Goal: Task Accomplishment & Management: Manage account settings

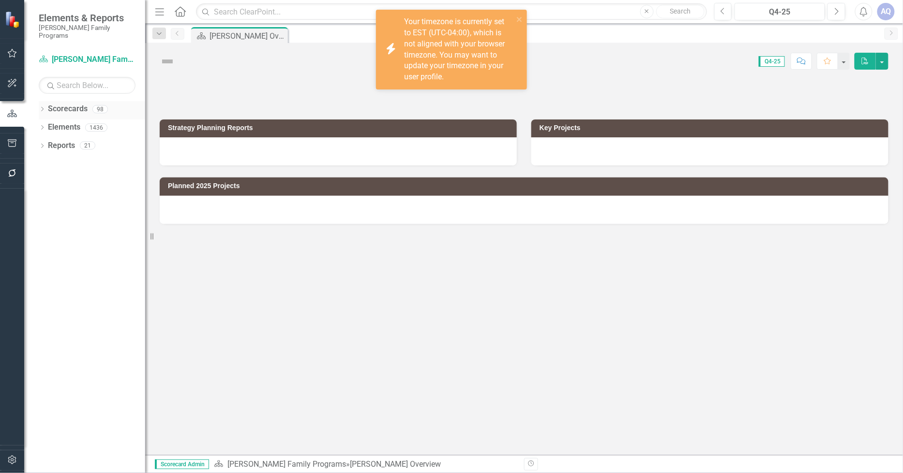
click at [44, 107] on icon "Dropdown" at bounding box center [42, 109] width 7 height 5
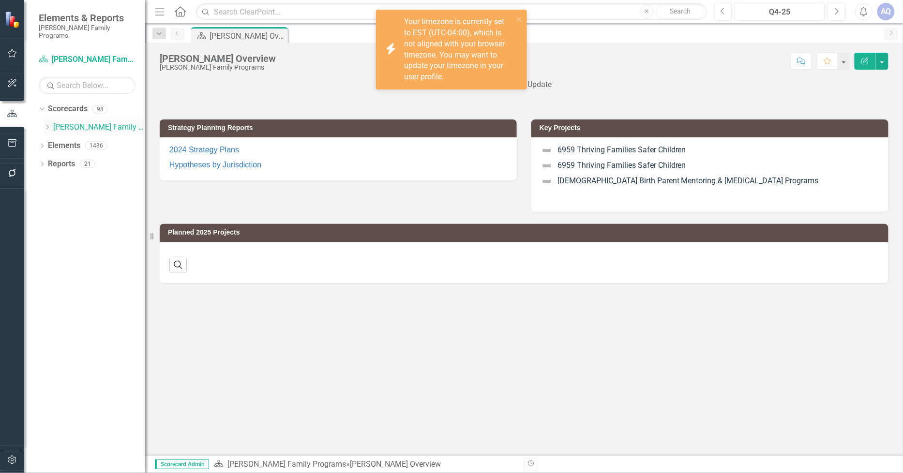
click at [50, 124] on icon "Dropdown" at bounding box center [47, 127] width 7 height 6
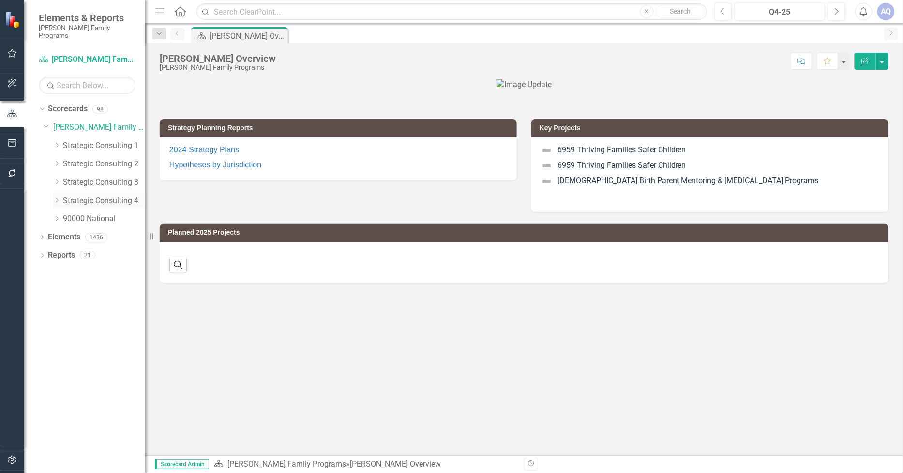
click at [59, 197] on icon "Dropdown" at bounding box center [56, 200] width 7 height 6
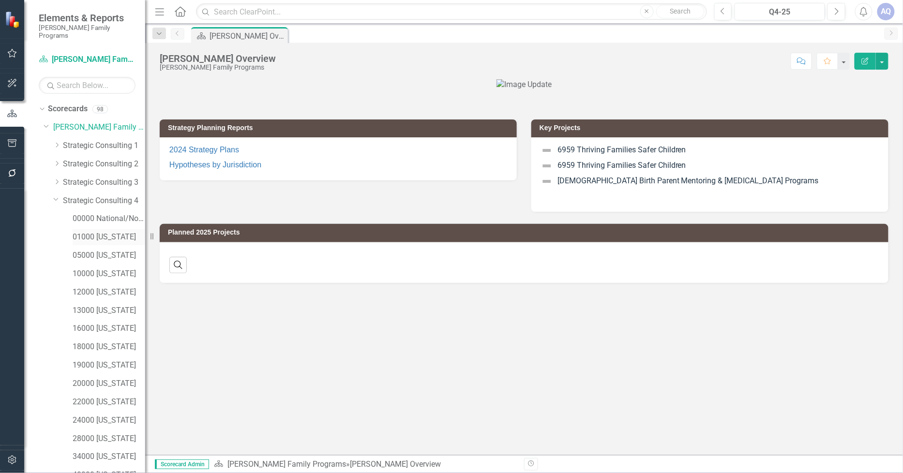
click at [114, 233] on link "01000 [US_STATE]" at bounding box center [109, 237] width 73 height 11
click at [794, 10] on div "Q4-25" at bounding box center [780, 12] width 84 height 12
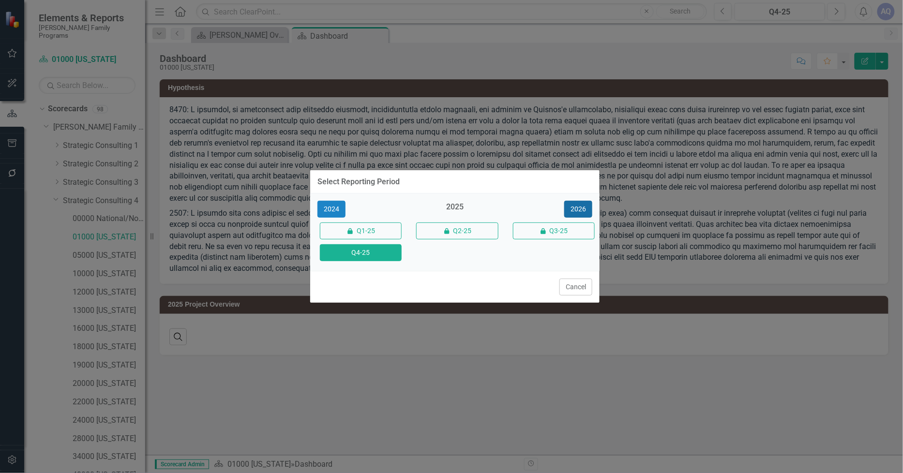
click at [585, 211] on button "2026" at bounding box center [578, 209] width 28 height 17
click at [390, 255] on button "Q4-26" at bounding box center [361, 252] width 82 height 17
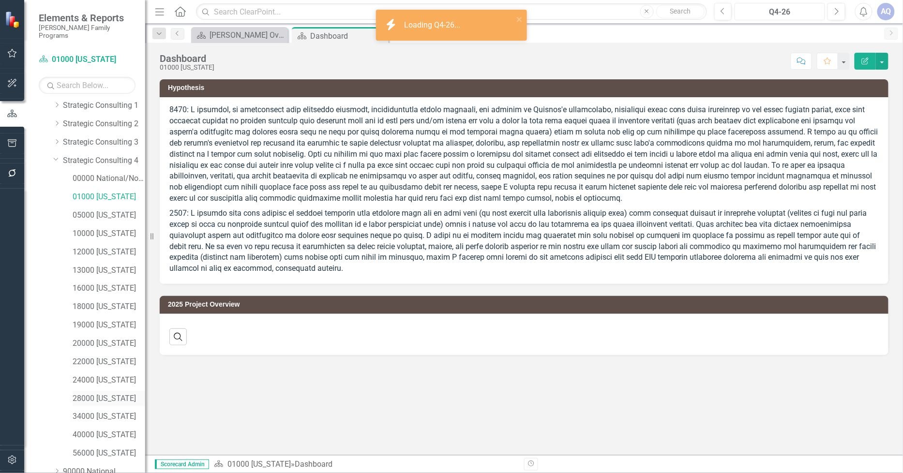
scroll to position [78, 0]
click at [42, 468] on div "Dropdown" at bounding box center [42, 472] width 7 height 8
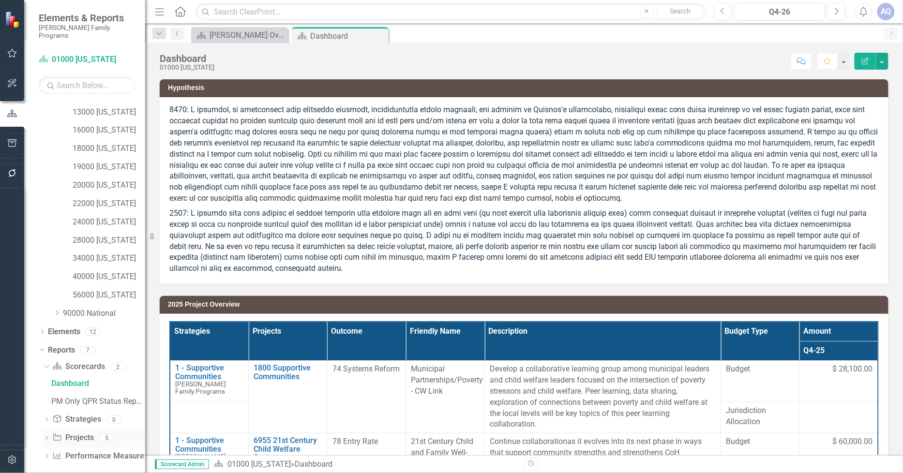
click at [49, 436] on icon "Dropdown" at bounding box center [46, 438] width 7 height 5
click at [110, 434] on div "2026 Project Overview" at bounding box center [98, 438] width 94 height 9
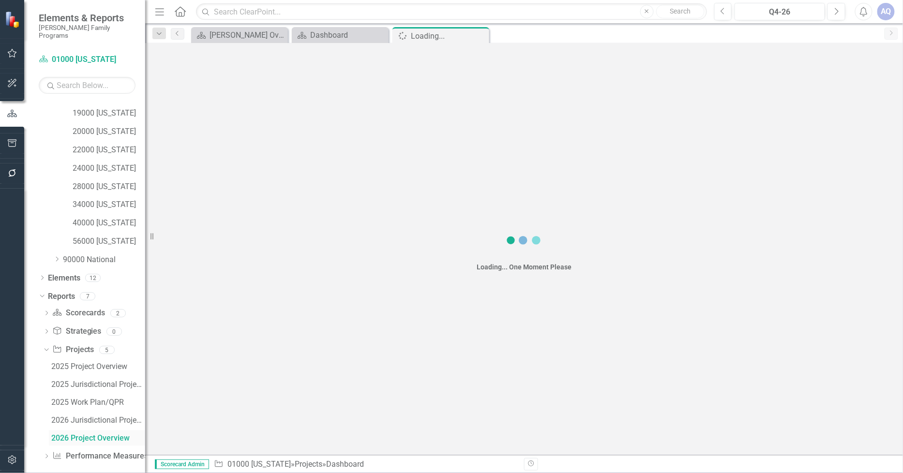
scroll to position [217, 0]
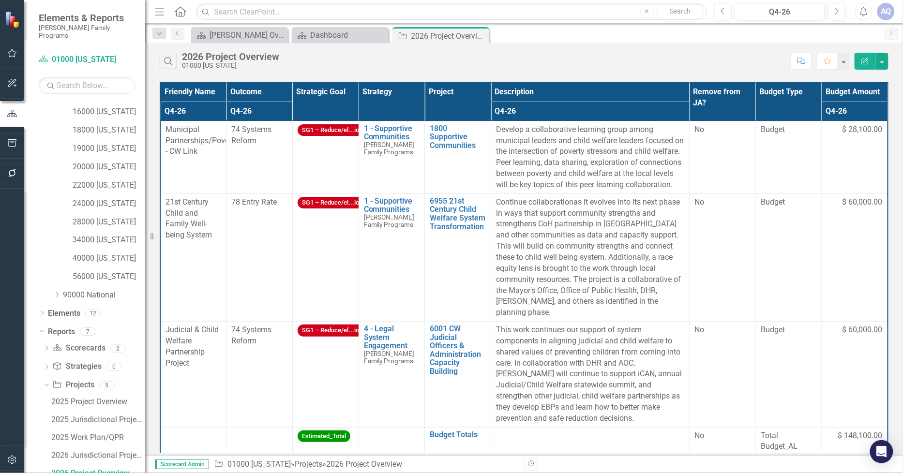
click at [871, 61] on button "Edit Report" at bounding box center [865, 61] width 21 height 17
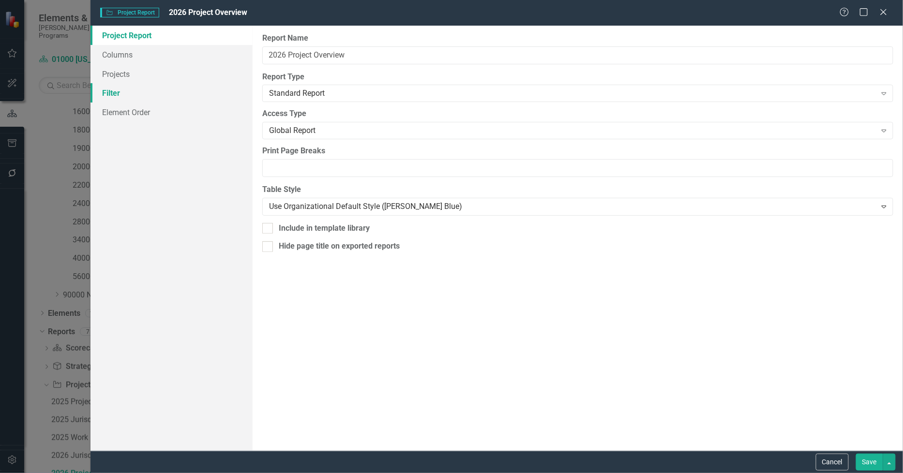
click at [108, 90] on link "Filter" at bounding box center [171, 92] width 163 height 19
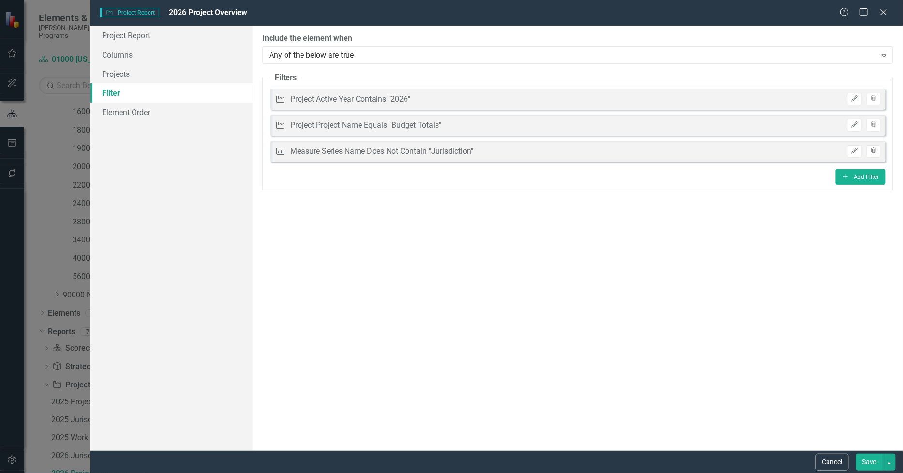
click at [874, 150] on icon "Trash" at bounding box center [873, 151] width 7 height 6
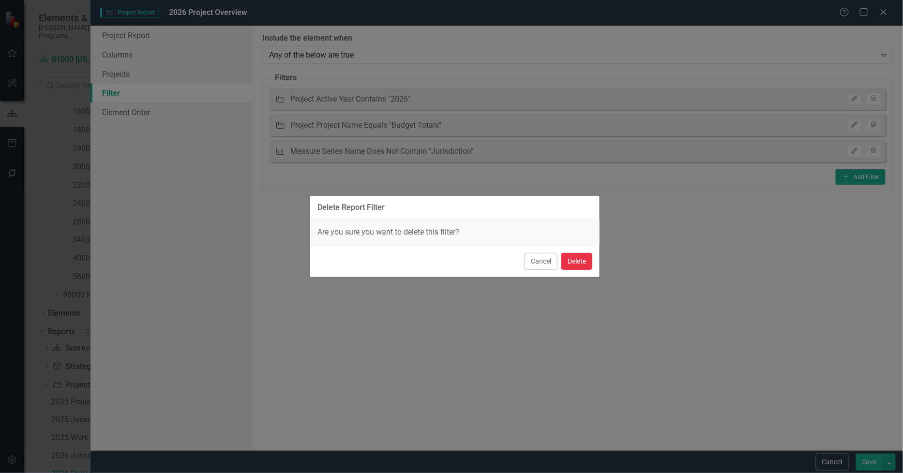
click at [578, 262] on button "Delete" at bounding box center [576, 261] width 31 height 17
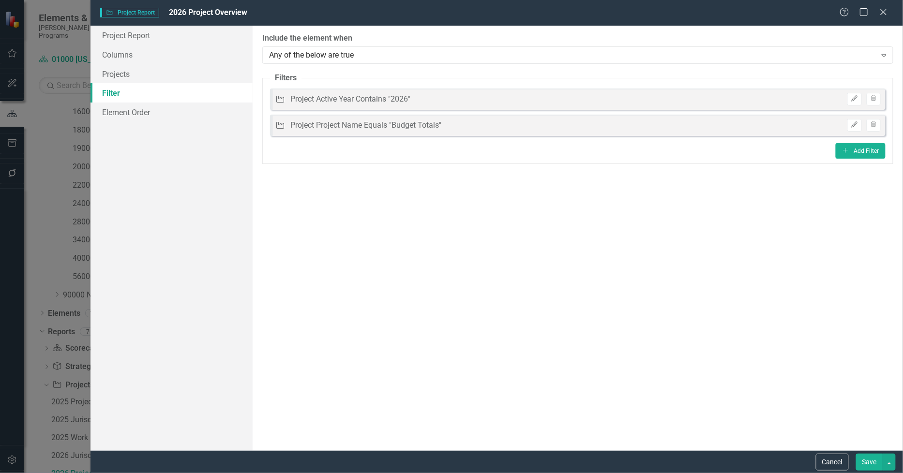
click at [863, 458] on button "Save" at bounding box center [869, 462] width 27 height 17
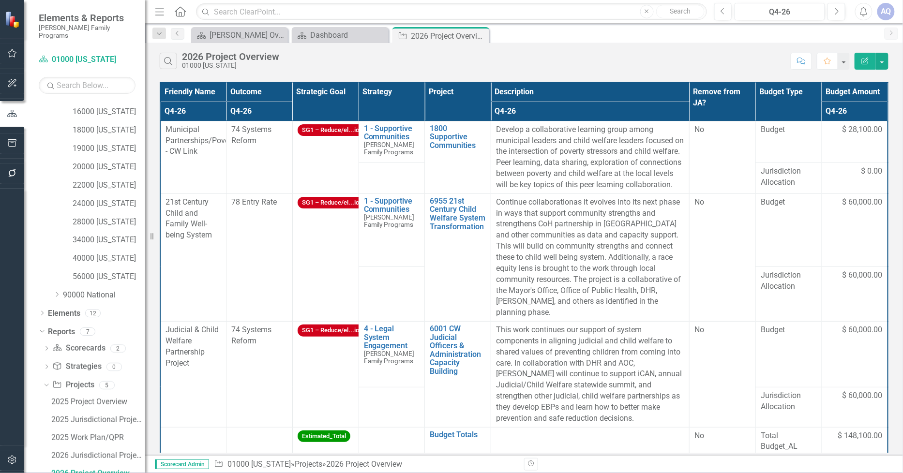
click at [870, 65] on button "Edit Report" at bounding box center [865, 61] width 21 height 17
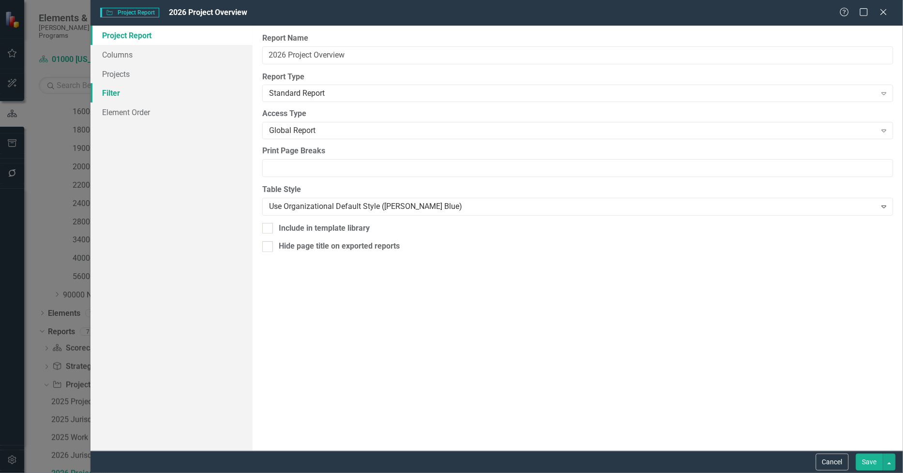
click at [136, 99] on link "Filter" at bounding box center [171, 92] width 163 height 19
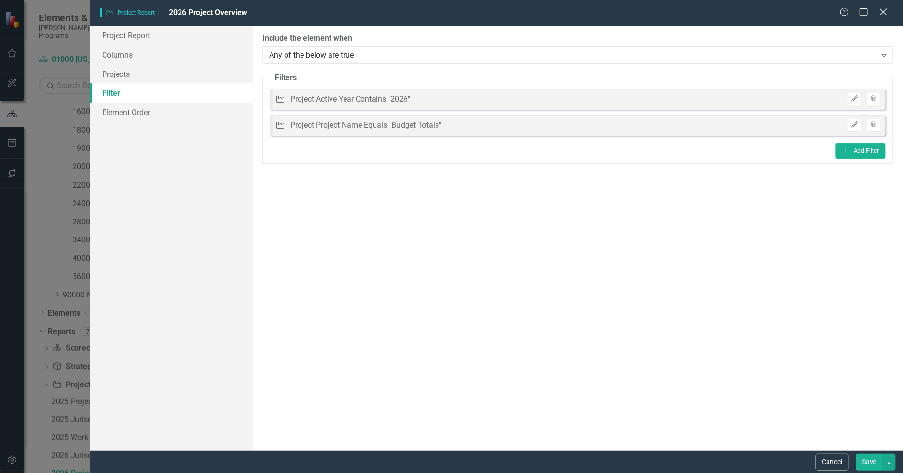
click at [884, 17] on div "Close" at bounding box center [883, 12] width 12 height 13
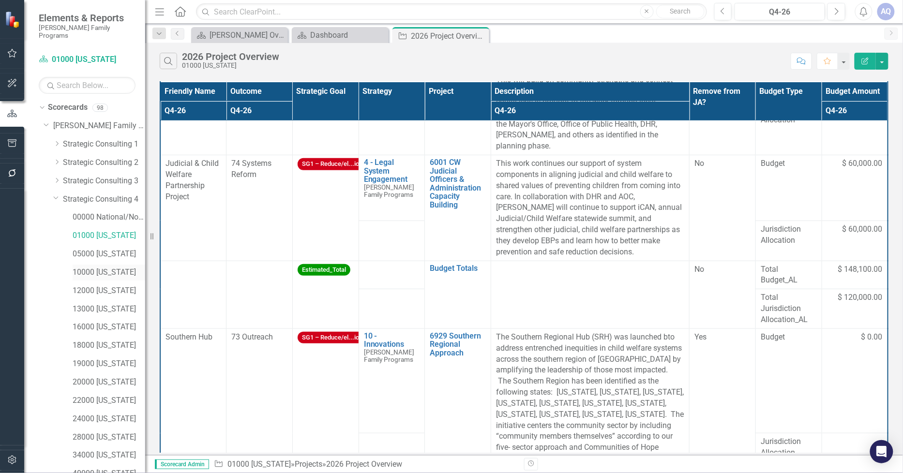
scroll to position [0, 0]
drag, startPoint x: 82, startPoint y: 249, endPoint x: 76, endPoint y: 239, distance: 11.5
click at [82, 250] on link "05000 [US_STATE]" at bounding box center [109, 255] width 73 height 11
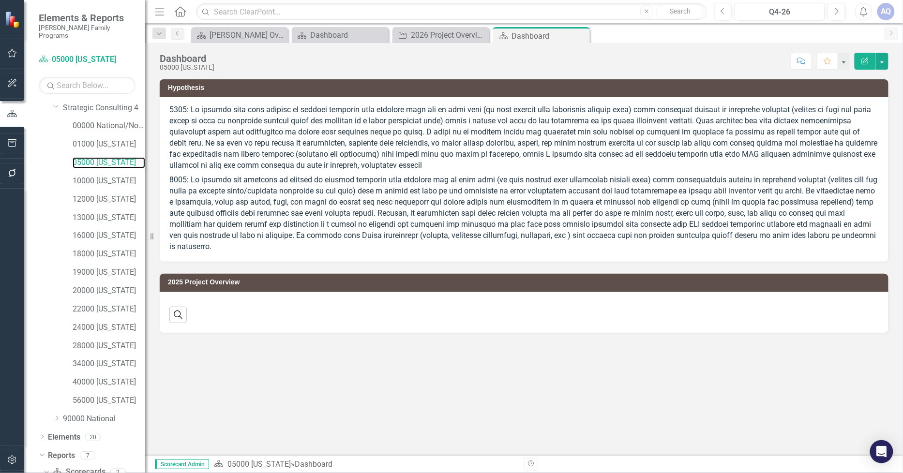
scroll to position [108, 0]
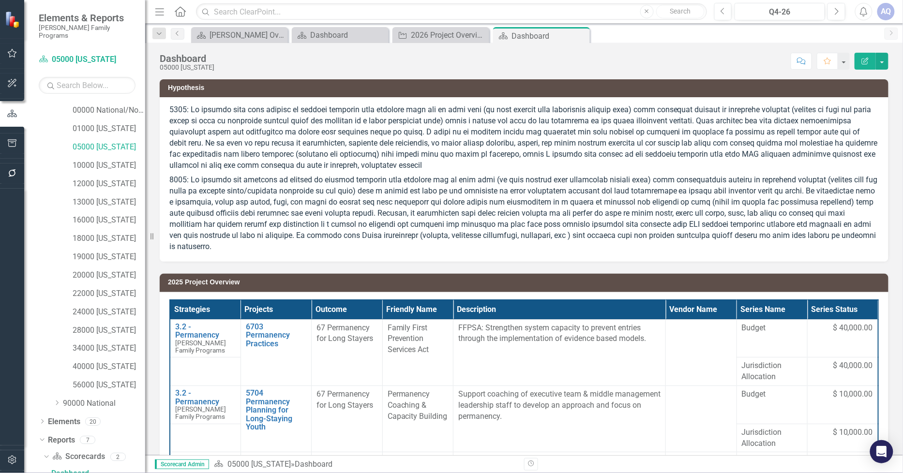
click at [870, 61] on button "Edit Report" at bounding box center [865, 61] width 21 height 17
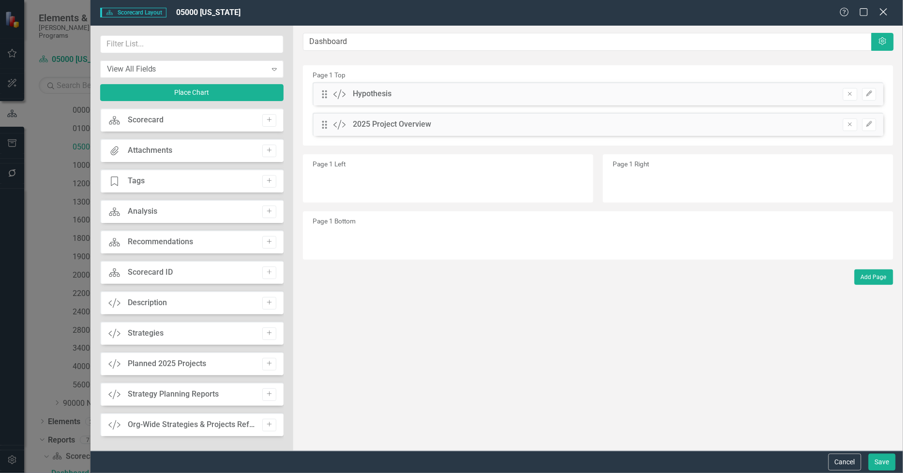
click at [882, 18] on div "Close" at bounding box center [883, 12] width 12 height 13
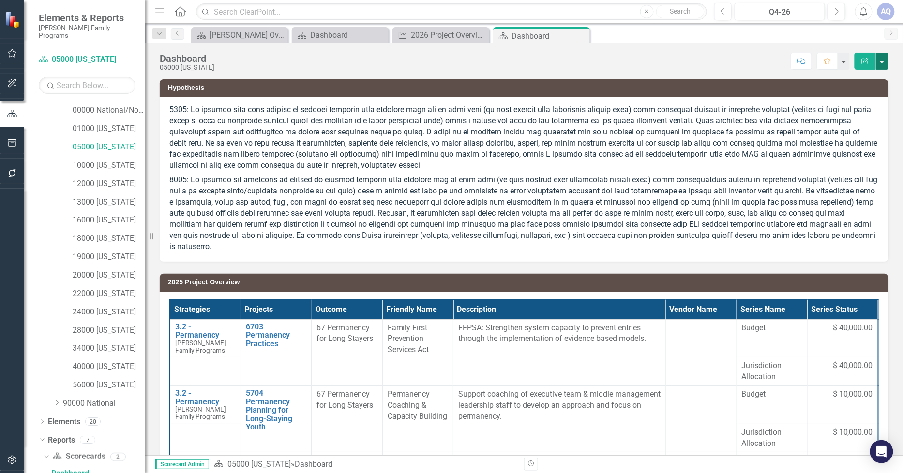
click at [886, 57] on button "button" at bounding box center [882, 61] width 13 height 17
click at [731, 51] on div "Dashboard 05000 [US_STATE] Score: N/A Q4-26 Completed Comment Favorite Edit Rep…" at bounding box center [524, 57] width 758 height 29
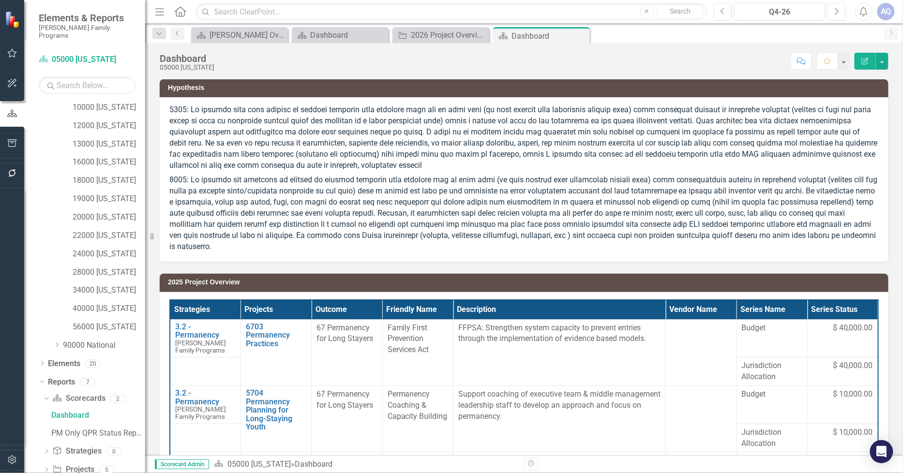
scroll to position [198, 0]
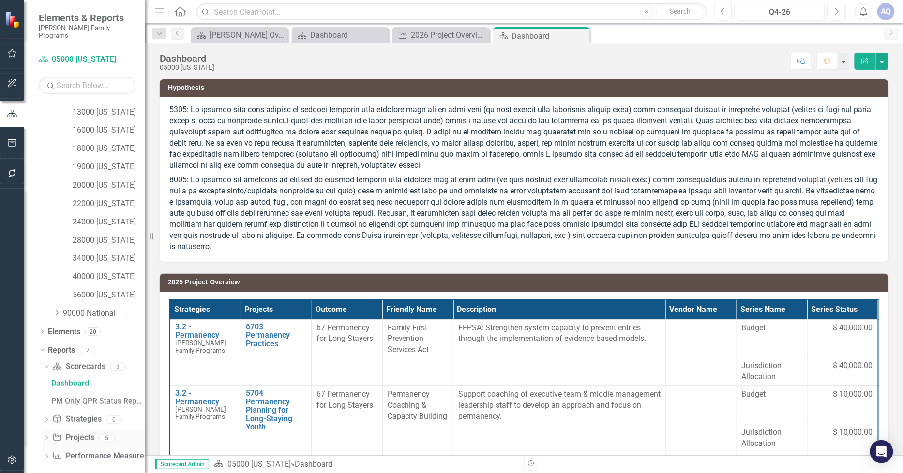
click at [46, 436] on icon "Dropdown" at bounding box center [46, 438] width 7 height 5
click at [97, 434] on div "2026 Project Overview" at bounding box center [98, 438] width 94 height 9
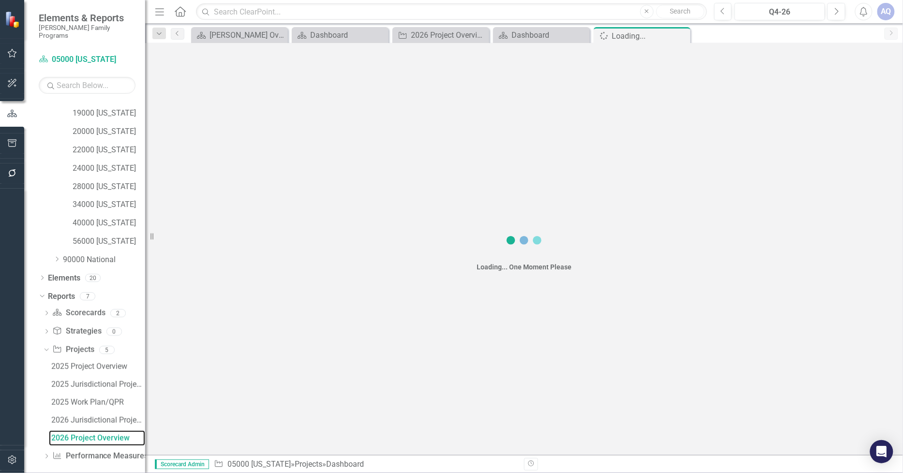
scroll to position [217, 0]
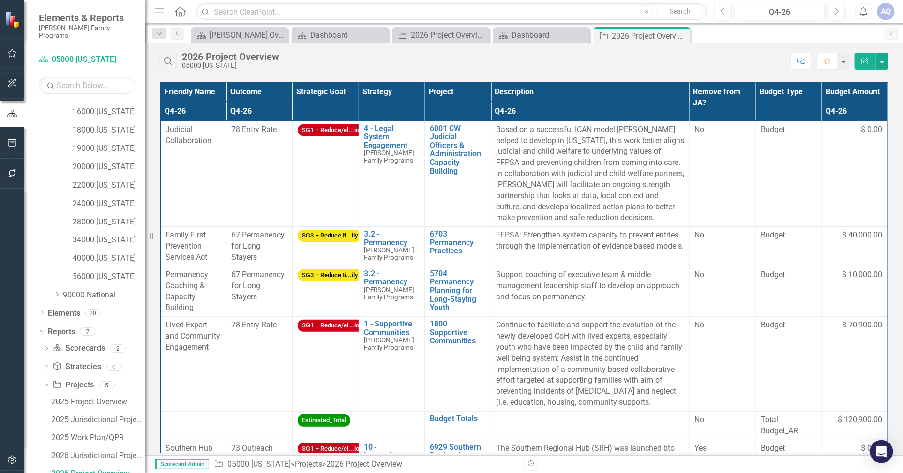
click at [870, 66] on button "Edit Report" at bounding box center [865, 61] width 21 height 17
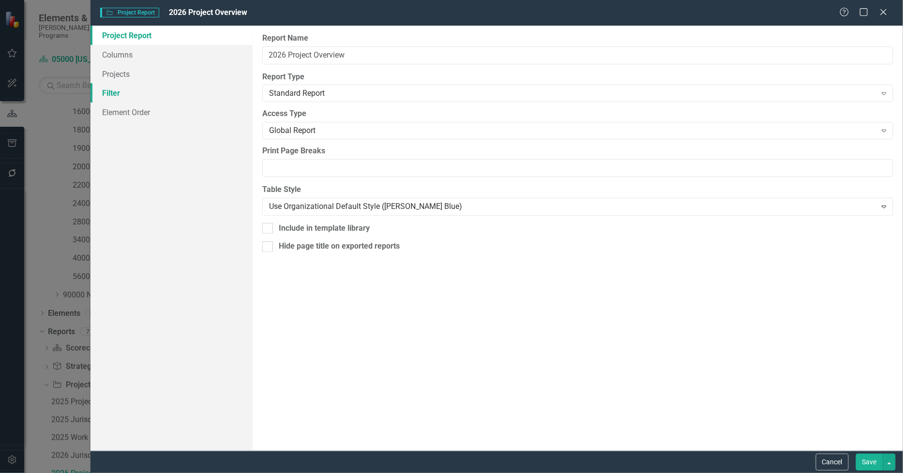
click at [113, 93] on link "Filter" at bounding box center [171, 92] width 163 height 19
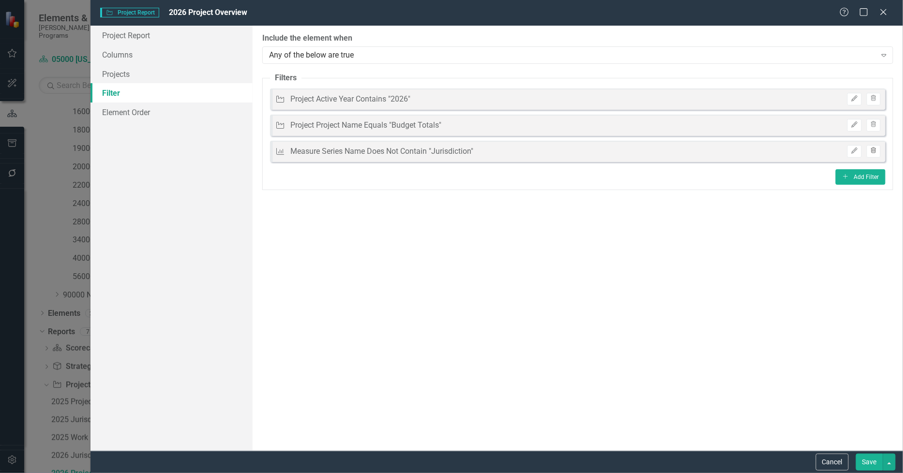
click at [876, 148] on icon "Trash" at bounding box center [873, 151] width 7 height 6
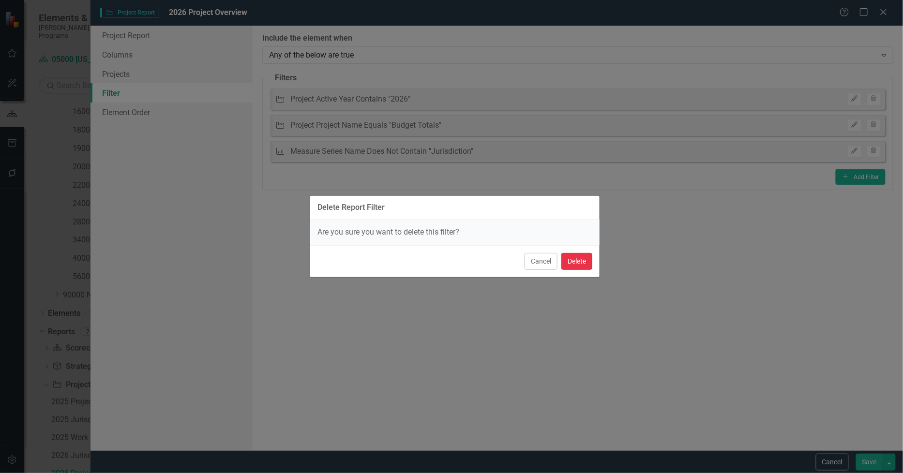
click at [582, 257] on button "Delete" at bounding box center [576, 261] width 31 height 17
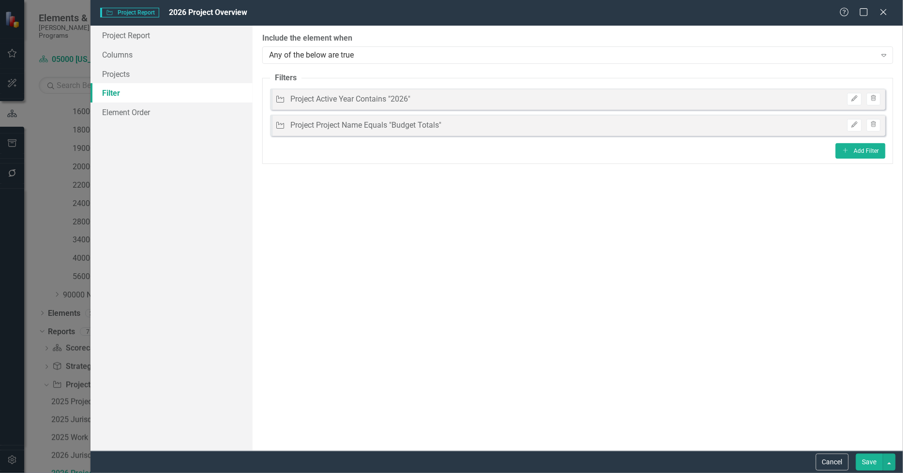
click at [867, 461] on button "Save" at bounding box center [869, 462] width 27 height 17
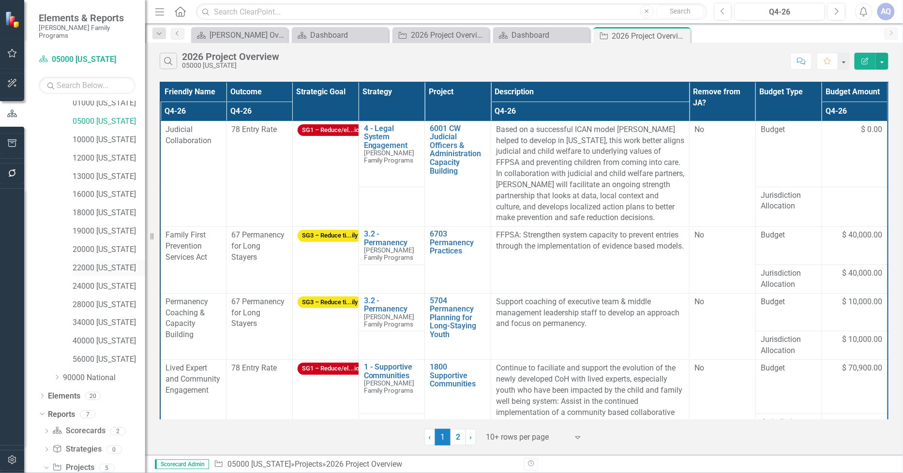
scroll to position [56, 0]
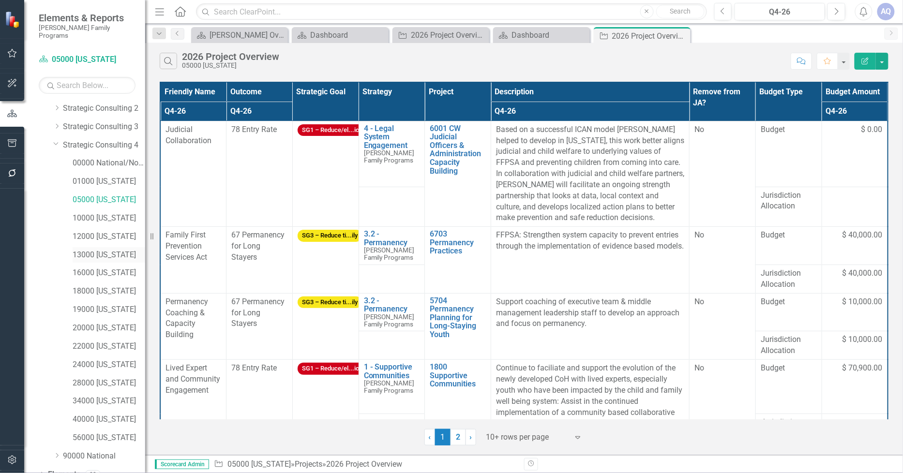
click at [104, 250] on link "13000 [US_STATE]" at bounding box center [109, 255] width 73 height 11
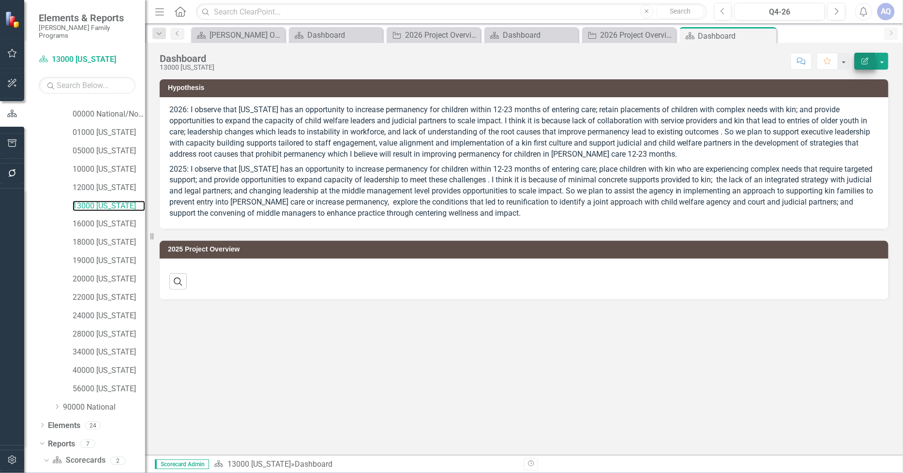
scroll to position [108, 0]
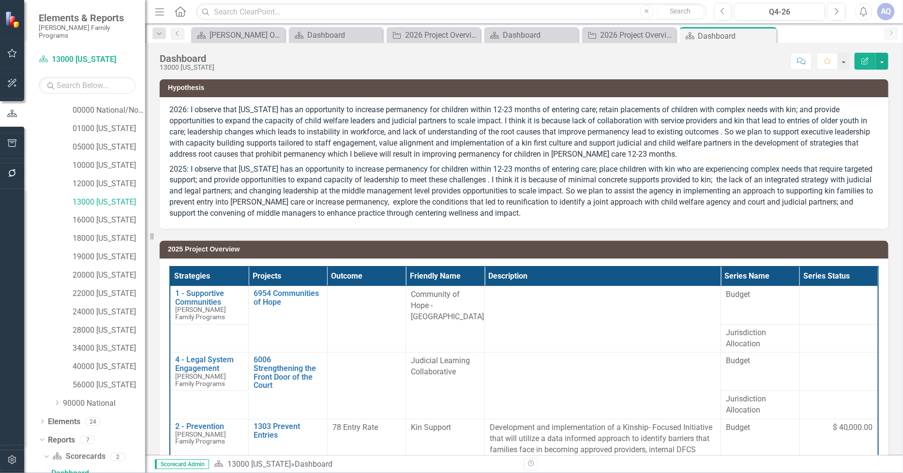
click at [863, 60] on icon "Edit Report" at bounding box center [865, 61] width 9 height 7
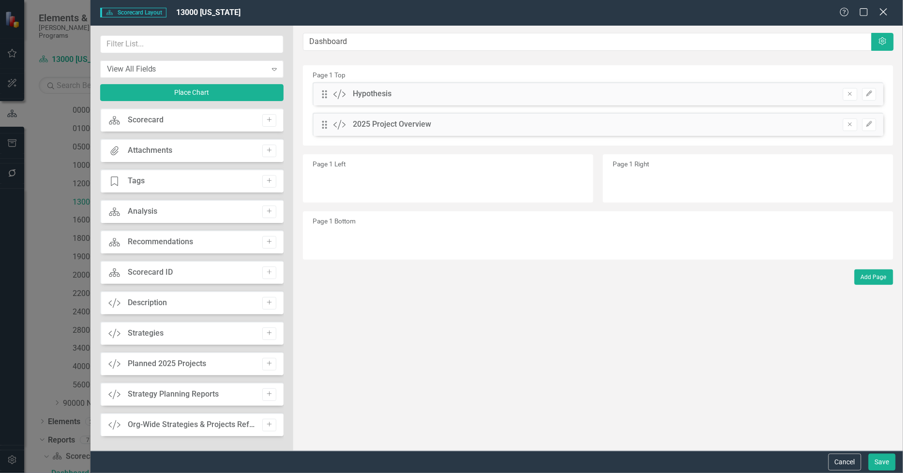
click at [884, 17] on div "Close" at bounding box center [883, 12] width 12 height 13
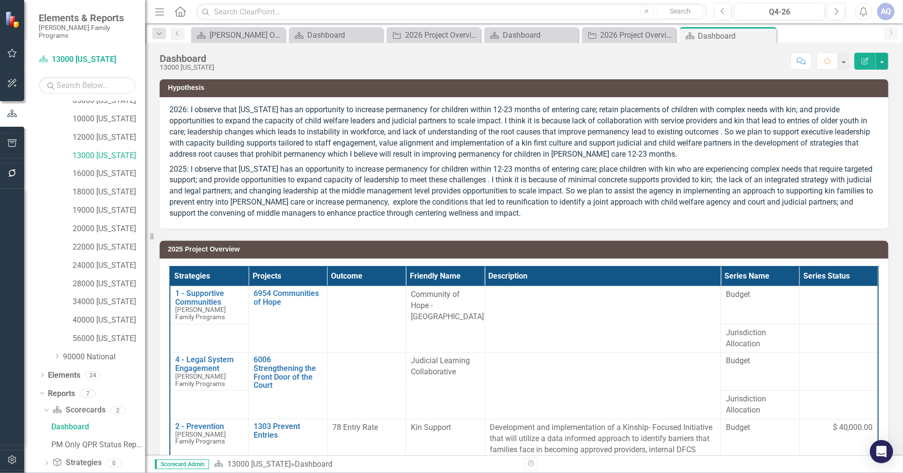
scroll to position [198, 0]
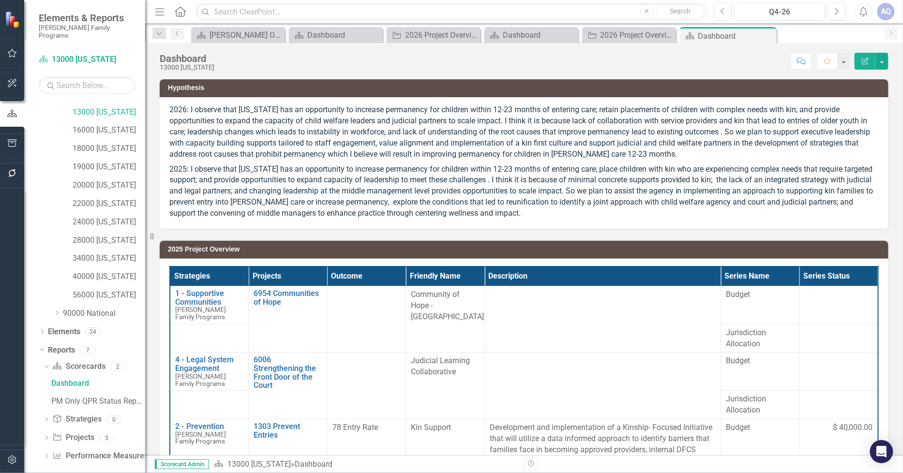
click at [873, 61] on button "Edit Report" at bounding box center [865, 61] width 21 height 17
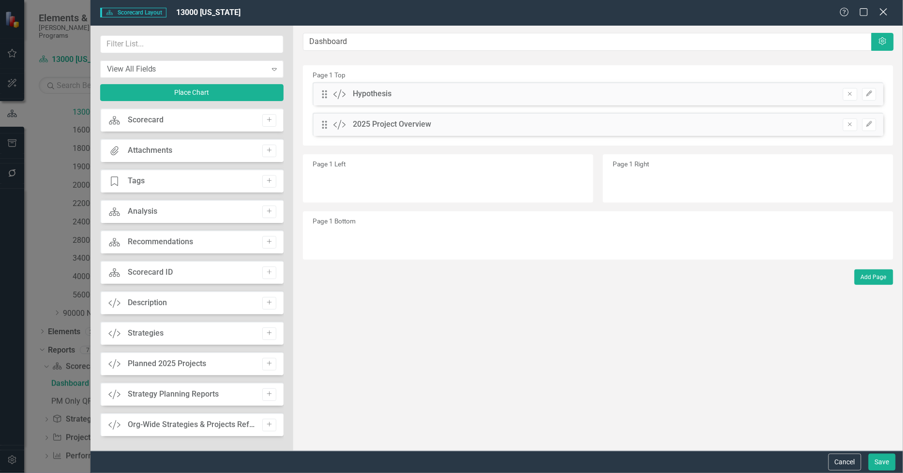
click at [884, 7] on div "Close" at bounding box center [883, 12] width 12 height 13
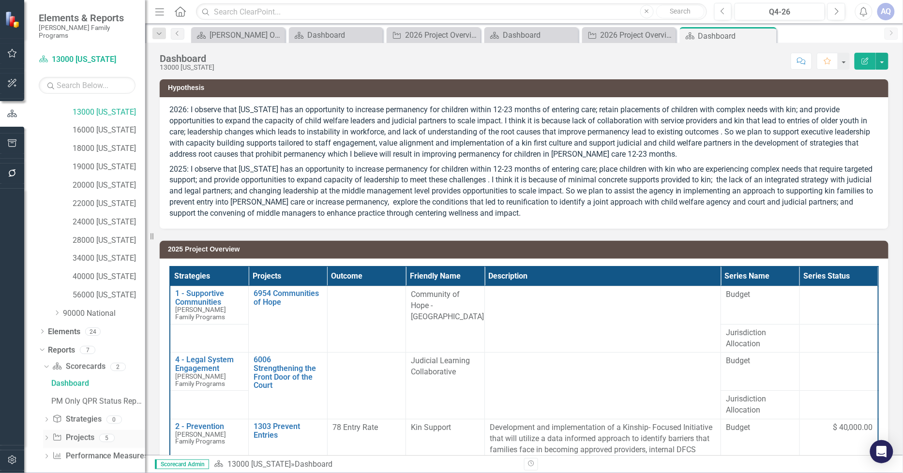
click at [45, 436] on icon "Dropdown" at bounding box center [46, 438] width 7 height 5
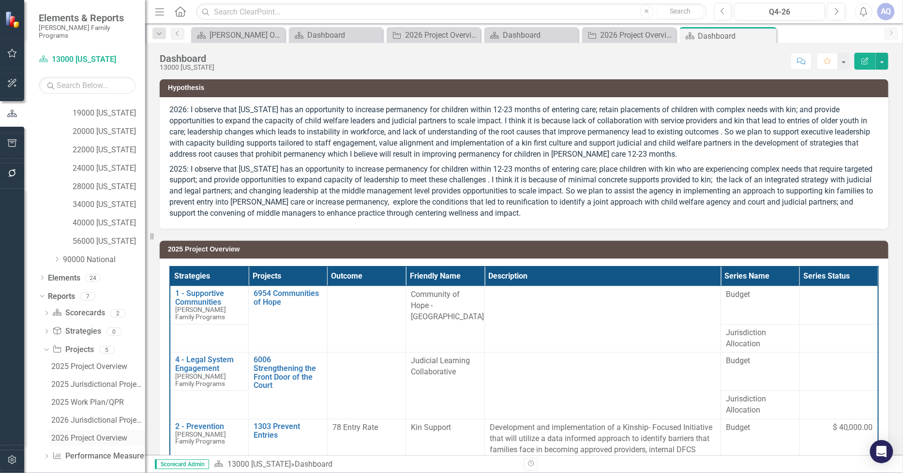
click at [83, 434] on div "2026 Project Overview" at bounding box center [98, 438] width 94 height 9
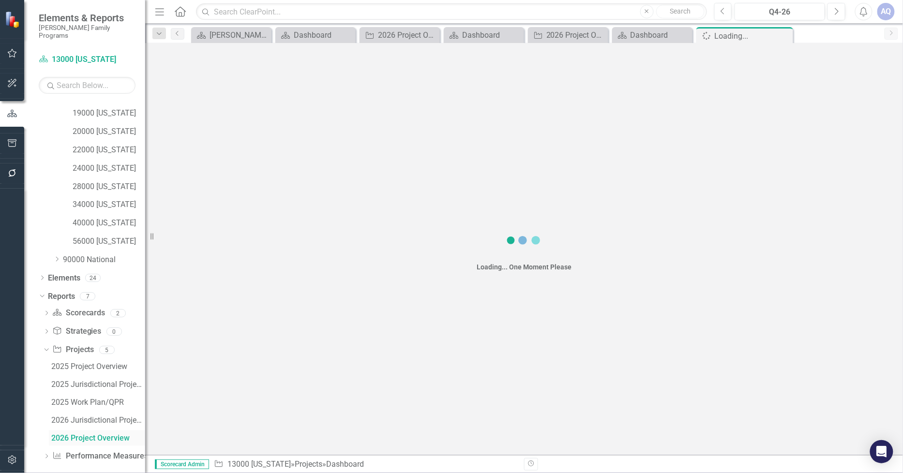
scroll to position [217, 0]
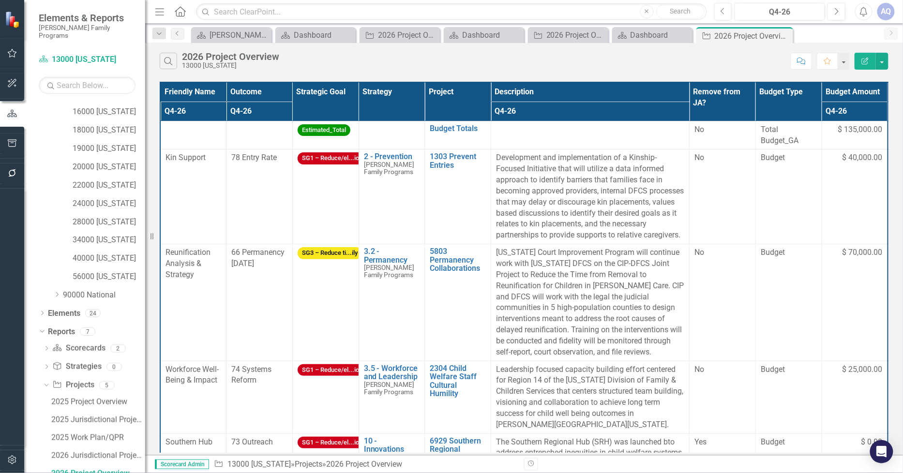
click at [867, 61] on icon "Edit Report" at bounding box center [865, 61] width 9 height 7
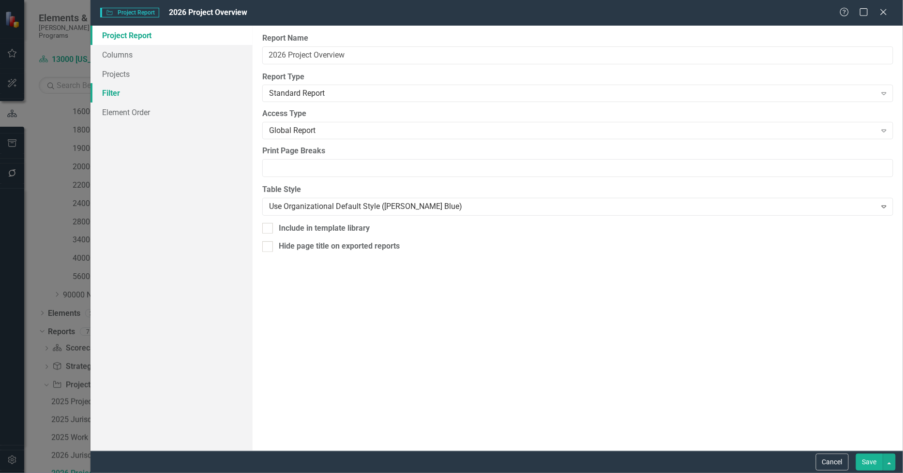
click at [112, 96] on link "Filter" at bounding box center [171, 92] width 163 height 19
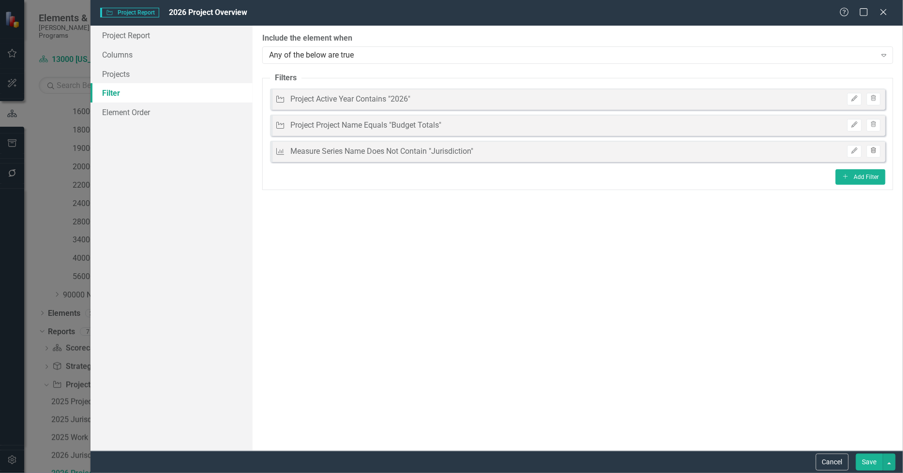
click at [873, 149] on icon "button" at bounding box center [873, 151] width 5 height 6
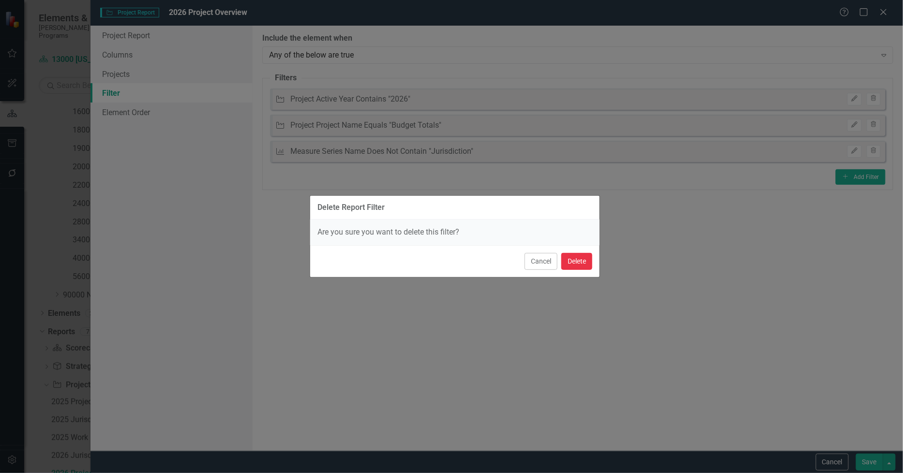
click at [568, 260] on button "Delete" at bounding box center [576, 261] width 31 height 17
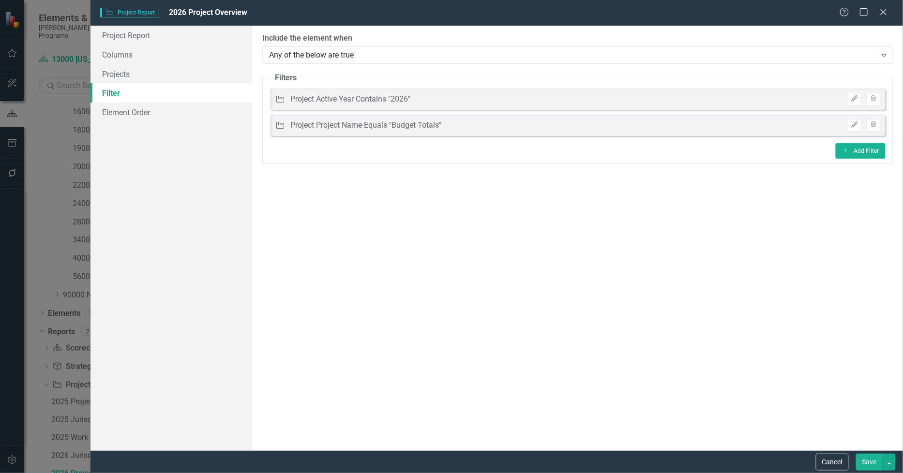
click at [867, 467] on button "Save" at bounding box center [869, 462] width 27 height 17
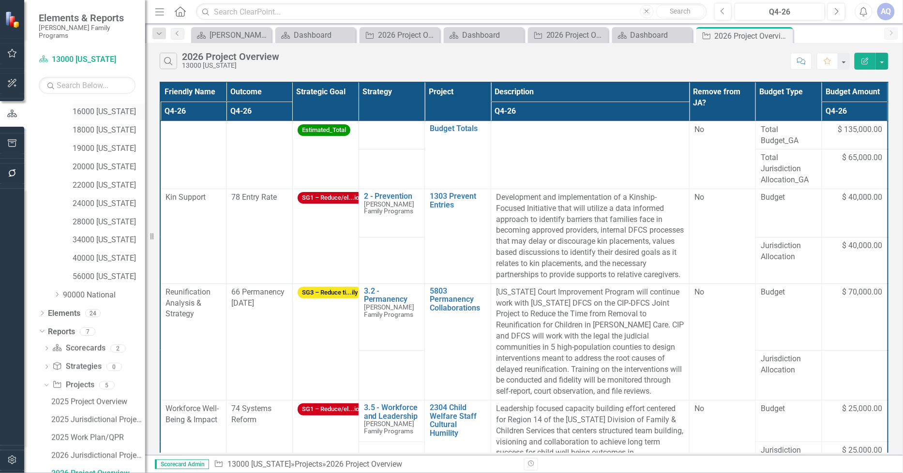
click at [104, 110] on div "16000 [US_STATE]" at bounding box center [109, 112] width 73 height 16
click at [102, 106] on link "16000 [US_STATE]" at bounding box center [109, 111] width 73 height 11
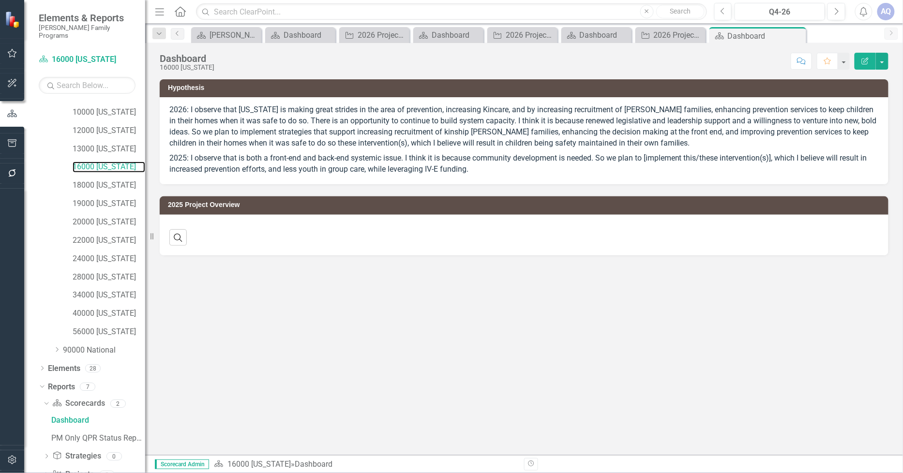
scroll to position [198, 0]
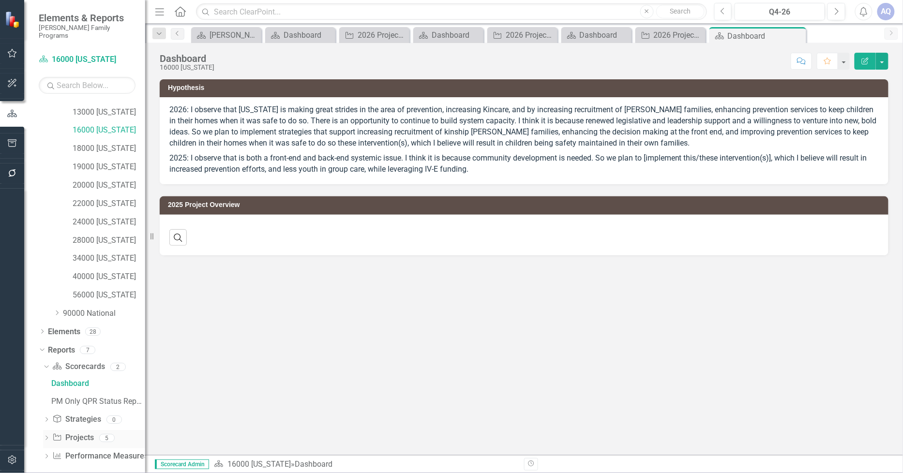
click at [47, 436] on icon "Dropdown" at bounding box center [46, 438] width 7 height 5
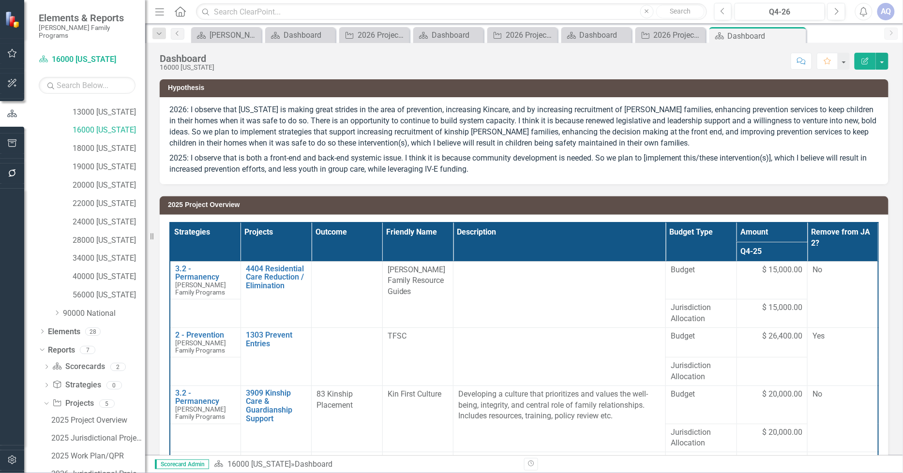
scroll to position [252, 0]
click at [92, 434] on div "2026 Project Overview" at bounding box center [98, 438] width 94 height 9
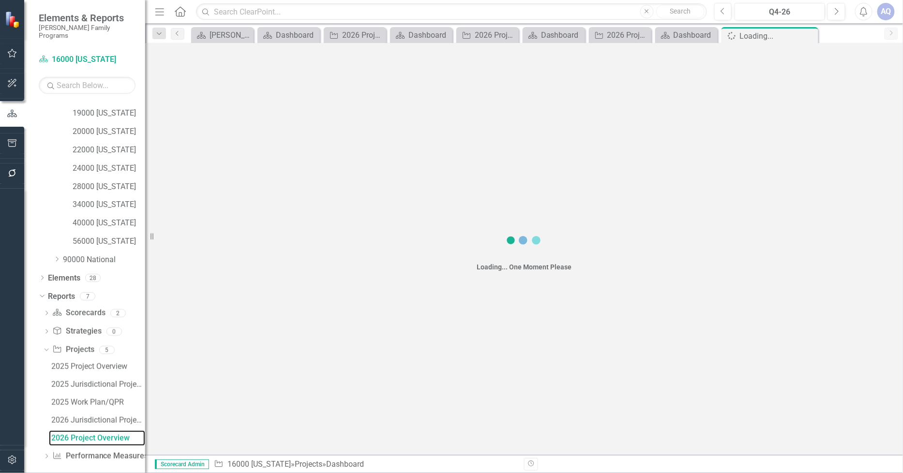
scroll to position [217, 0]
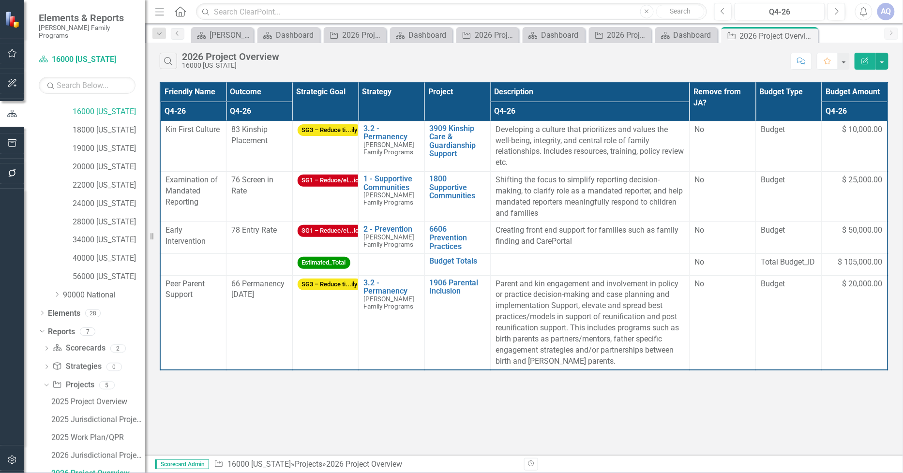
click at [870, 61] on button "Edit Report" at bounding box center [865, 61] width 21 height 17
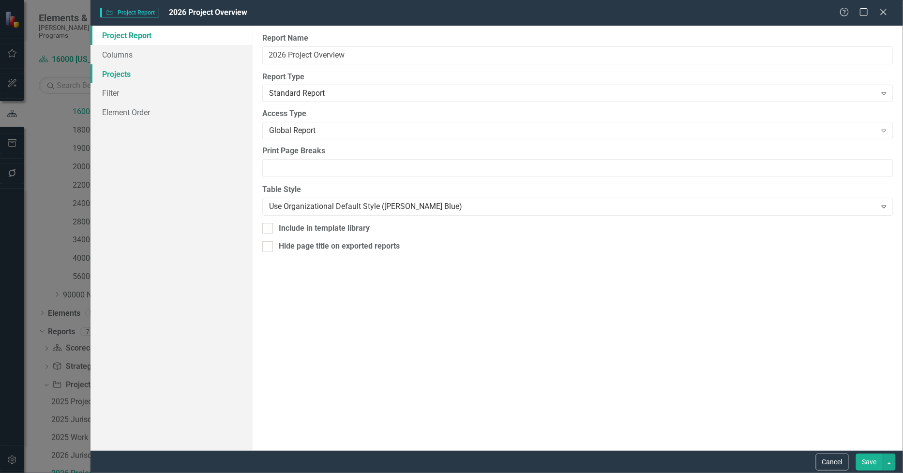
click at [109, 77] on link "Projects" at bounding box center [171, 73] width 163 height 19
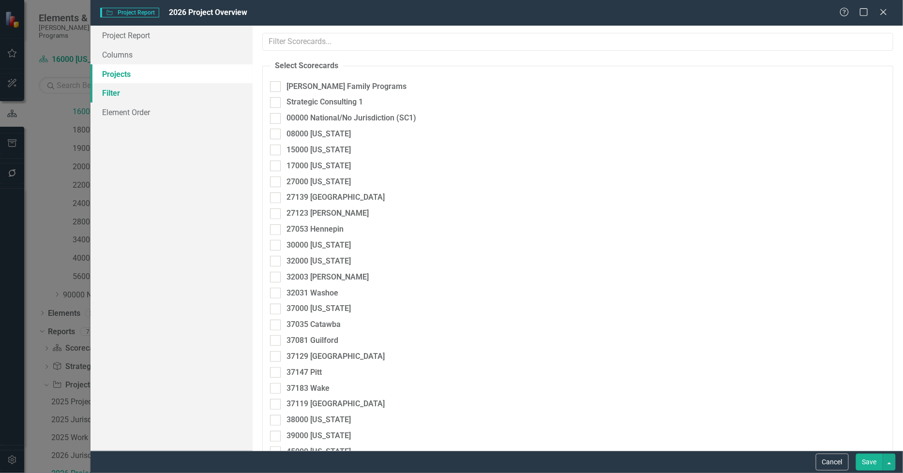
click at [107, 100] on link "Filter" at bounding box center [171, 92] width 163 height 19
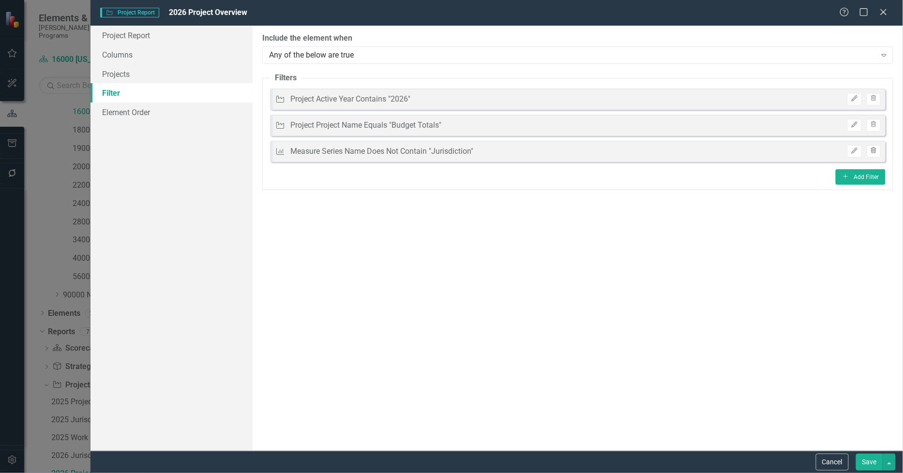
click at [871, 151] on icon "Trash" at bounding box center [873, 151] width 7 height 6
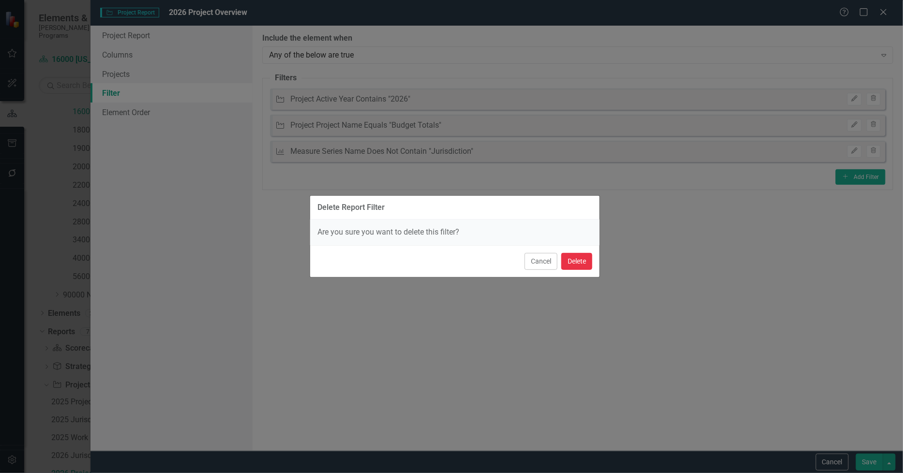
click at [565, 254] on button "Delete" at bounding box center [576, 261] width 31 height 17
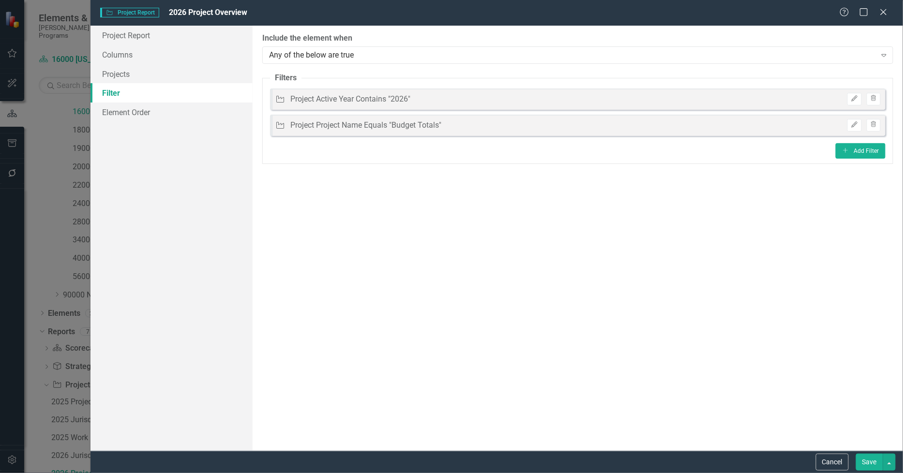
click at [867, 461] on button "Save" at bounding box center [869, 462] width 27 height 17
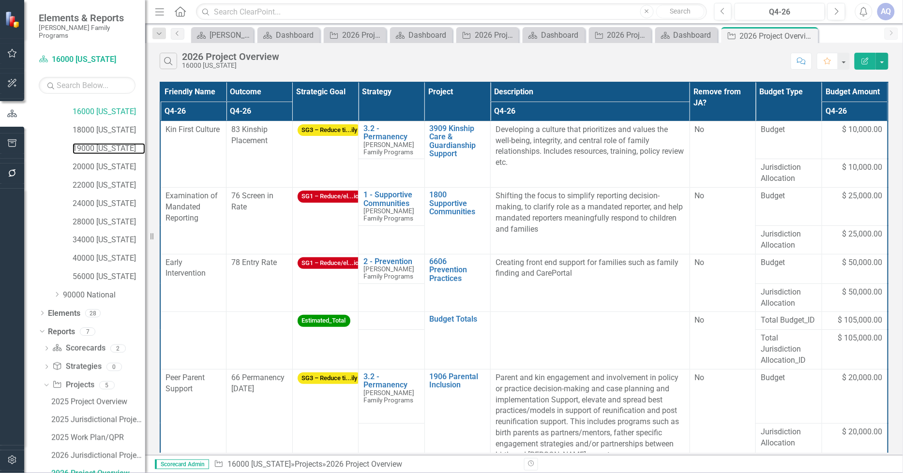
drag, startPoint x: 100, startPoint y: 141, endPoint x: 7, endPoint y: 148, distance: 93.1
click at [100, 143] on link "19000 [US_STATE]" at bounding box center [109, 148] width 73 height 11
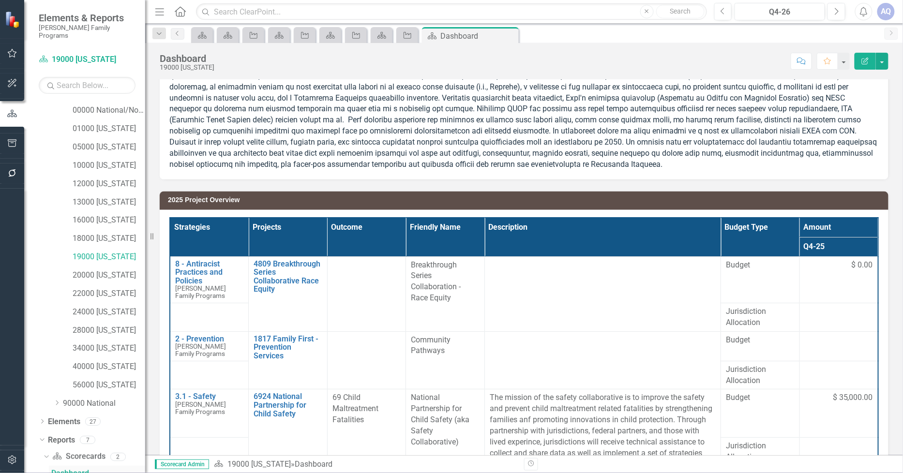
scroll to position [198, 0]
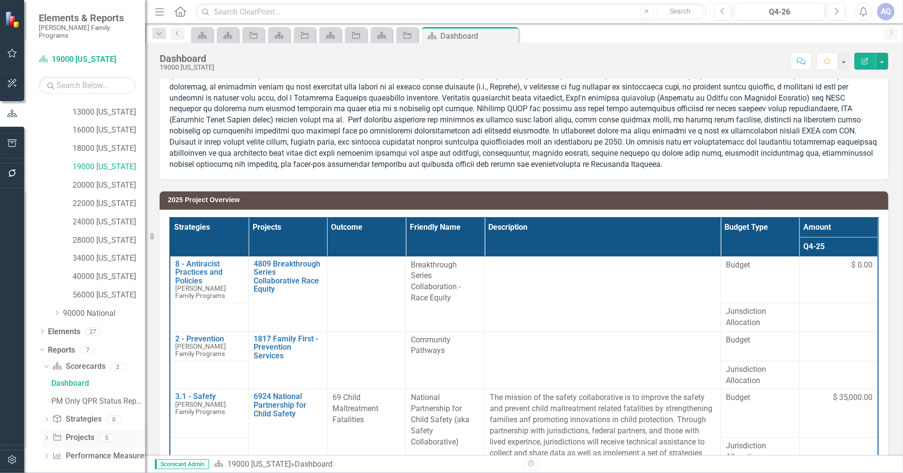
click at [47, 436] on icon "Dropdown" at bounding box center [46, 438] width 7 height 5
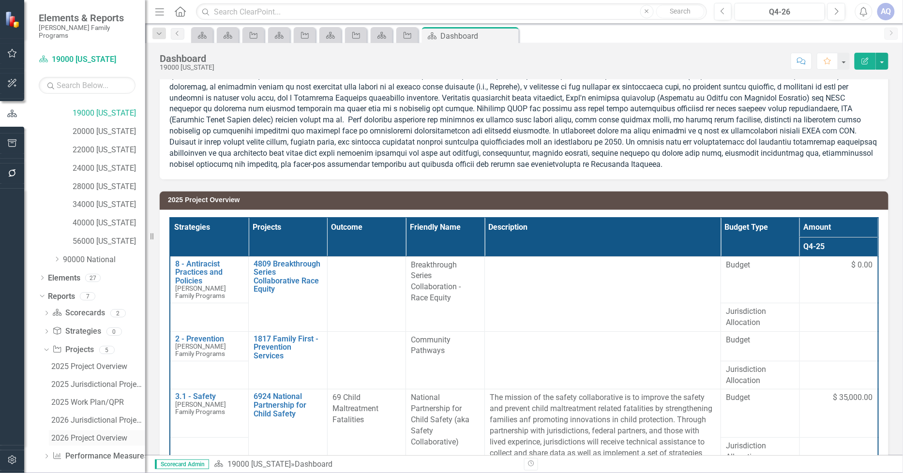
click at [68, 434] on div "2026 Project Overview" at bounding box center [98, 438] width 94 height 9
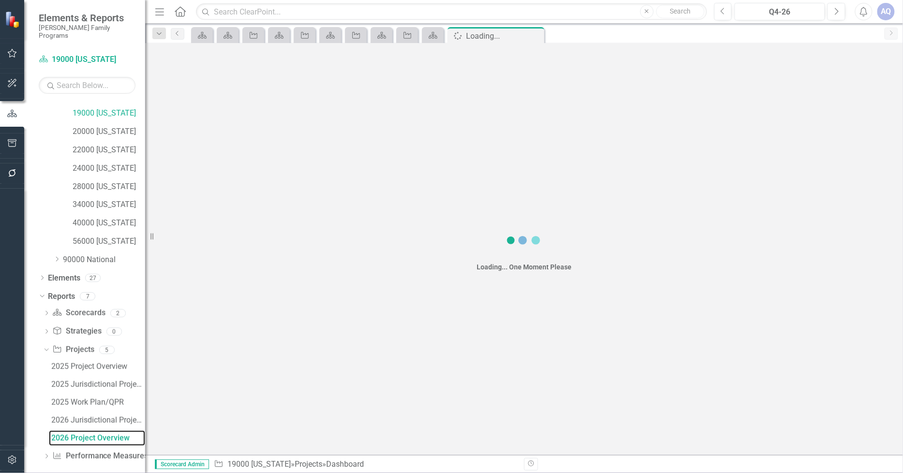
scroll to position [217, 0]
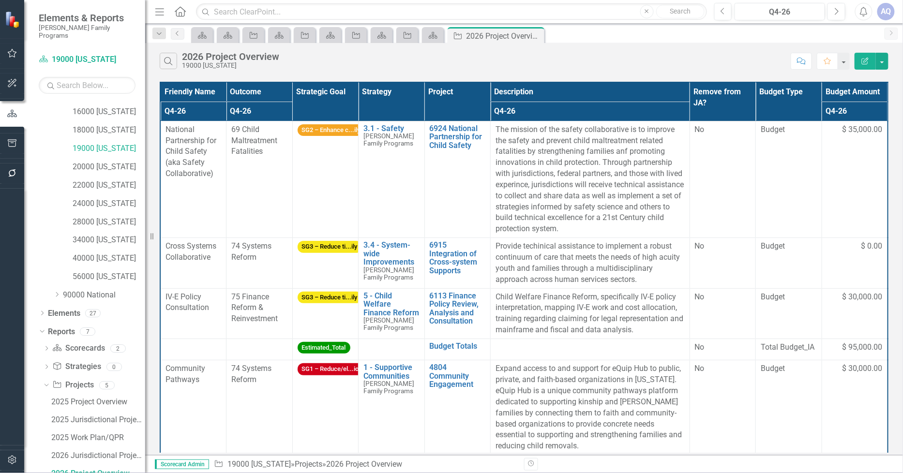
click at [869, 59] on icon "Edit Report" at bounding box center [865, 61] width 9 height 7
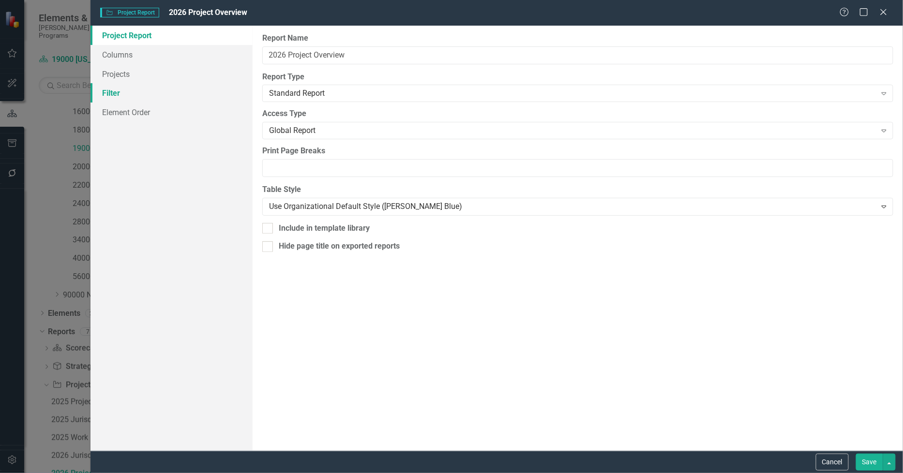
click at [128, 93] on link "Filter" at bounding box center [171, 92] width 163 height 19
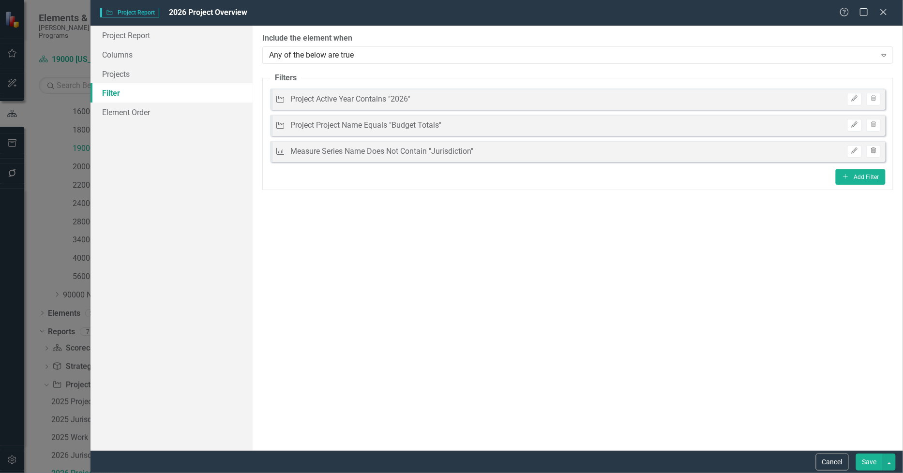
click at [878, 151] on button "Trash" at bounding box center [874, 151] width 14 height 13
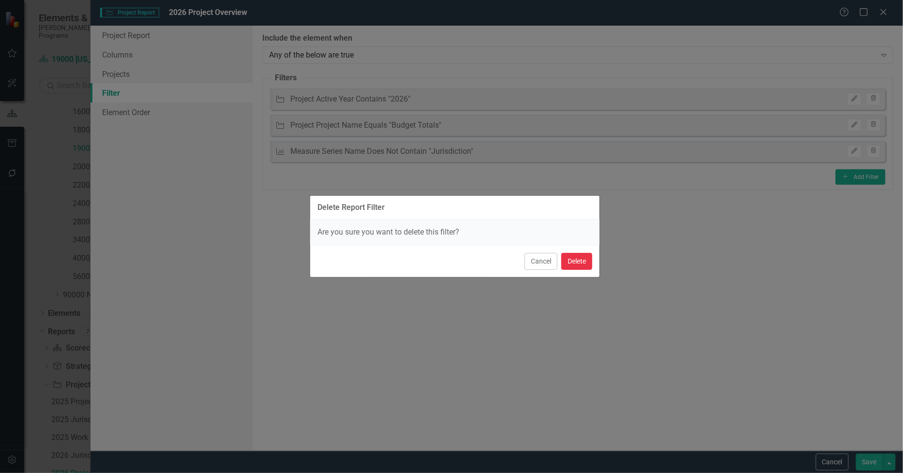
click at [572, 266] on button "Delete" at bounding box center [576, 261] width 31 height 17
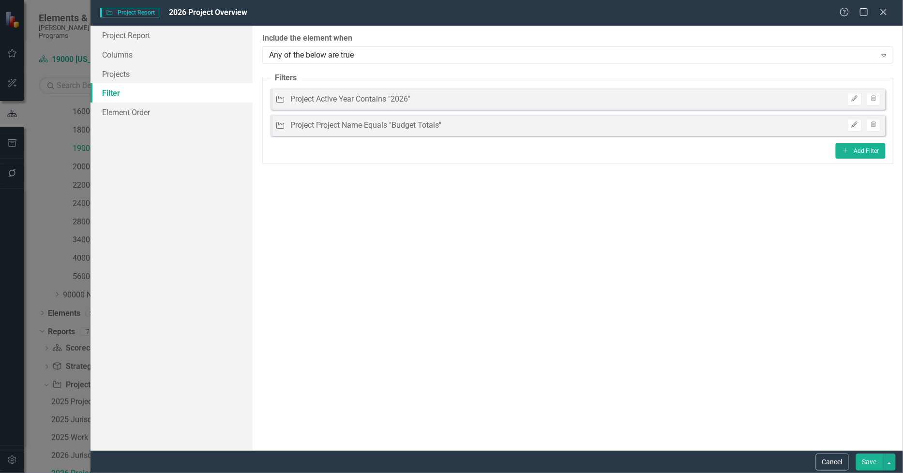
click at [874, 462] on button "Save" at bounding box center [869, 462] width 27 height 17
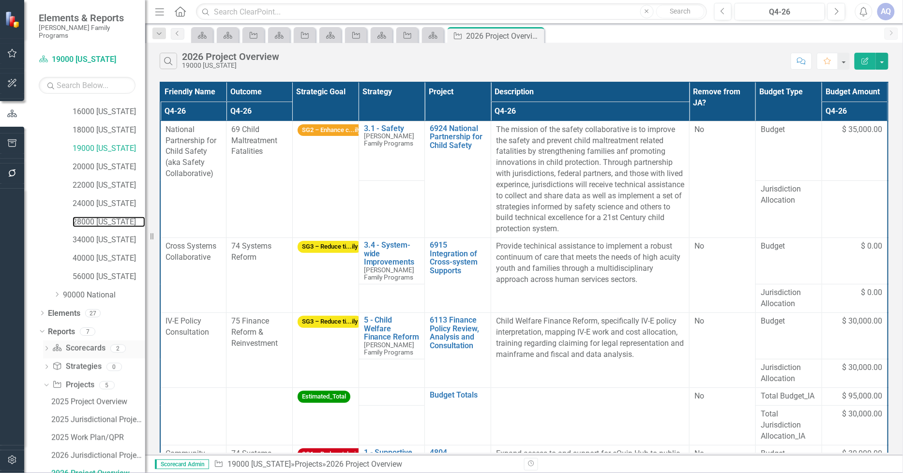
drag, startPoint x: 119, startPoint y: 210, endPoint x: 113, endPoint y: 338, distance: 127.4
click at [119, 217] on link "28000 [US_STATE]" at bounding box center [109, 222] width 73 height 11
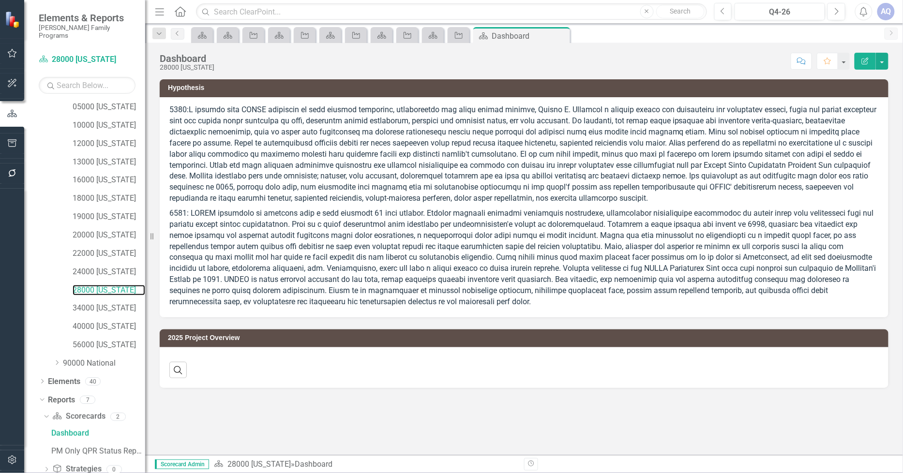
scroll to position [198, 0]
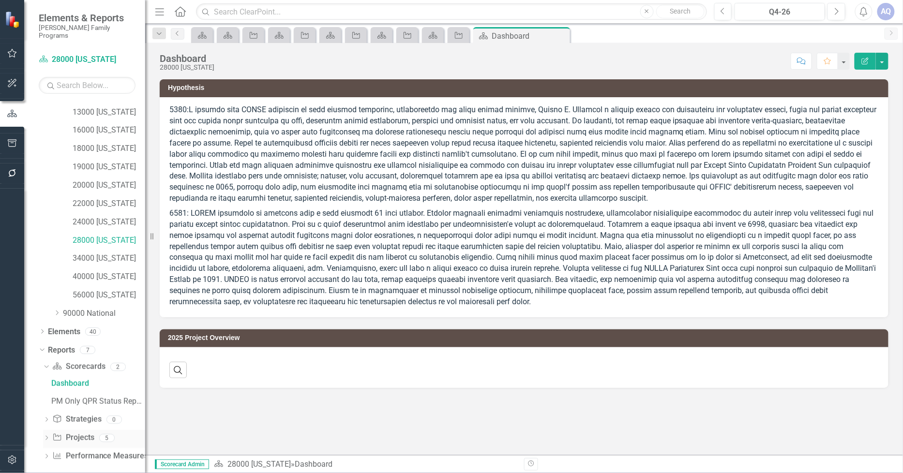
click at [45, 436] on icon "Dropdown" at bounding box center [46, 438] width 7 height 5
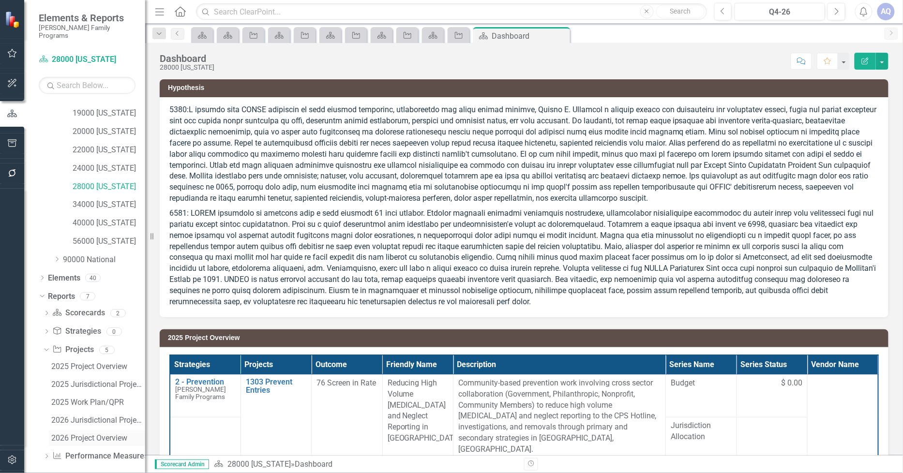
click at [103, 434] on div "2026 Project Overview" at bounding box center [98, 438] width 94 height 9
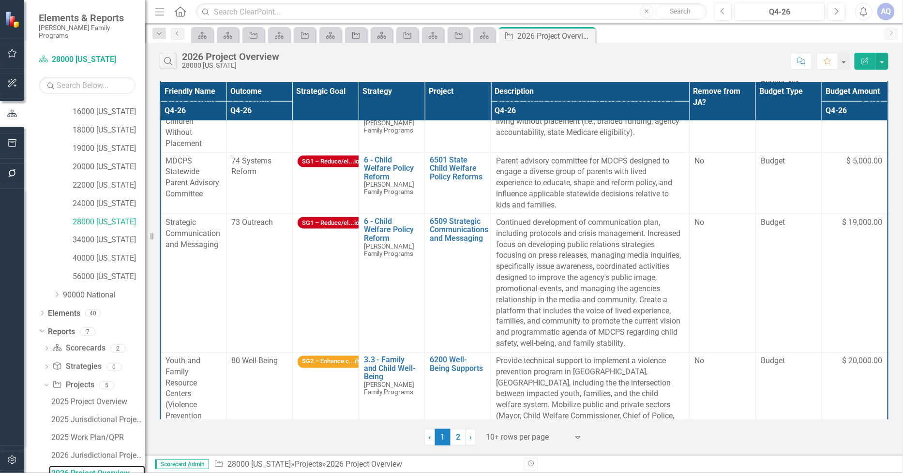
scroll to position [439, 0]
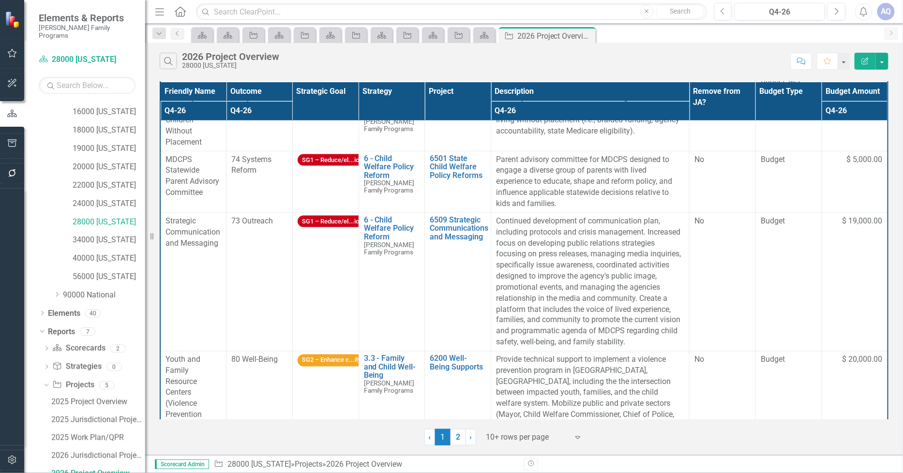
click at [870, 62] on button "Edit Report" at bounding box center [865, 61] width 21 height 17
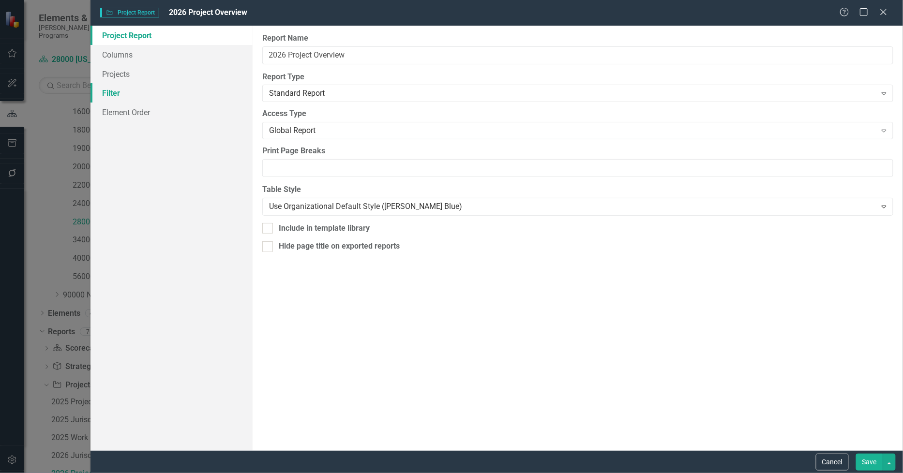
click at [114, 95] on link "Filter" at bounding box center [171, 92] width 163 height 19
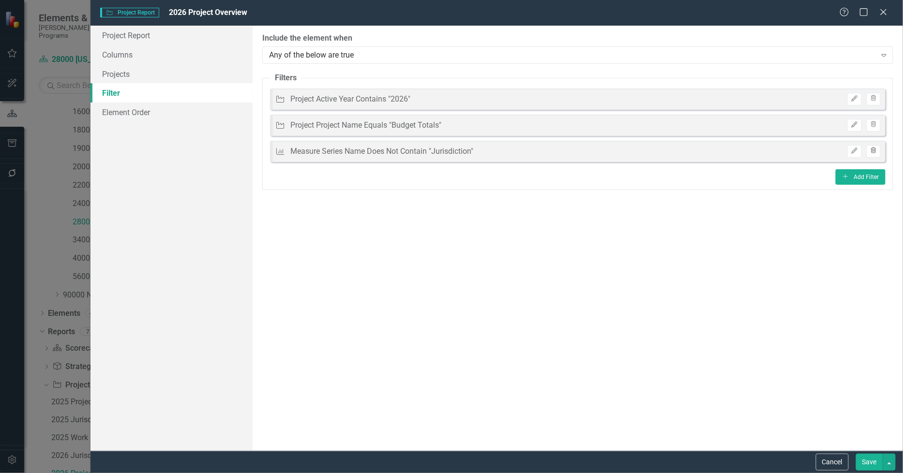
click at [878, 148] on button "Trash" at bounding box center [874, 151] width 14 height 13
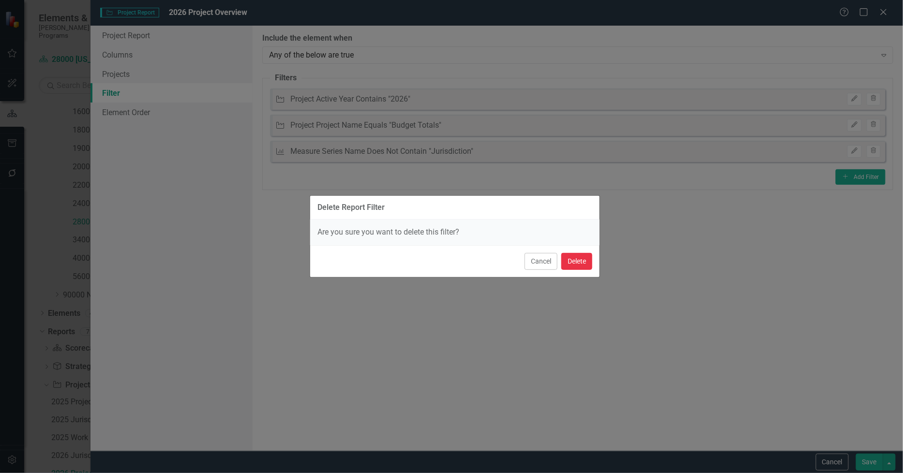
click at [574, 260] on button "Delete" at bounding box center [576, 261] width 31 height 17
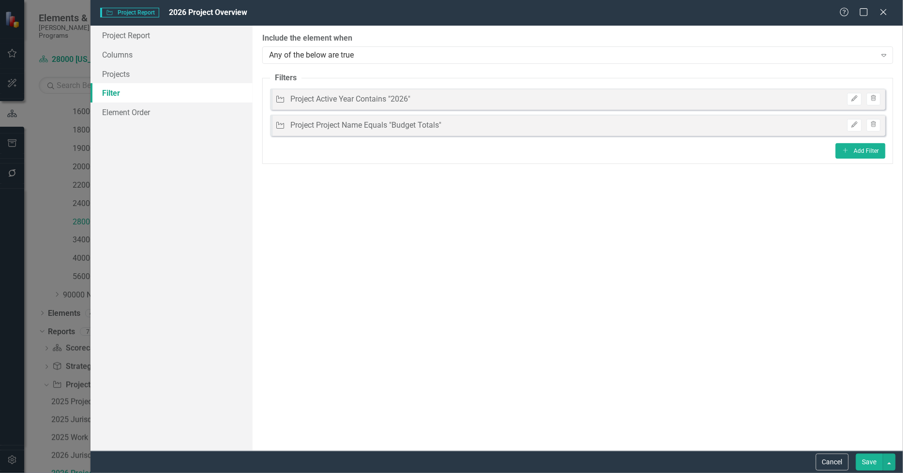
click at [873, 461] on button "Save" at bounding box center [869, 462] width 27 height 17
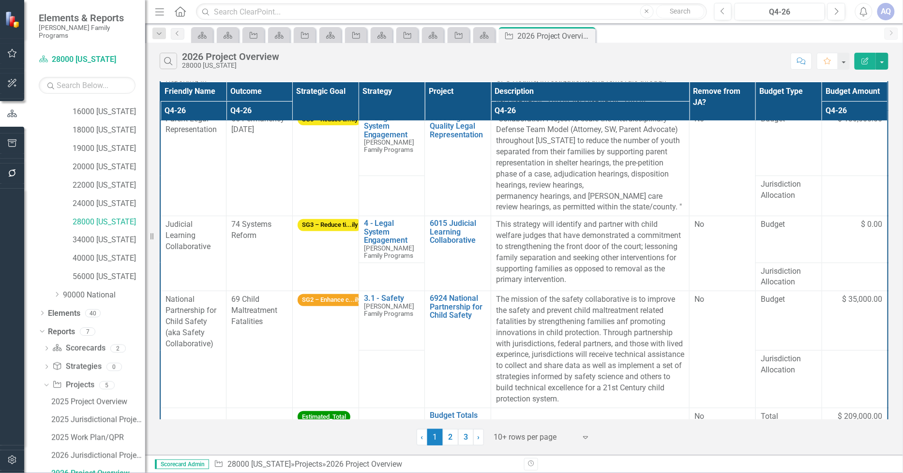
scroll to position [94, 2]
click at [556, 442] on div at bounding box center [535, 437] width 82 height 13
click at [545, 426] on div "Display All Rows" at bounding box center [544, 421] width 91 height 11
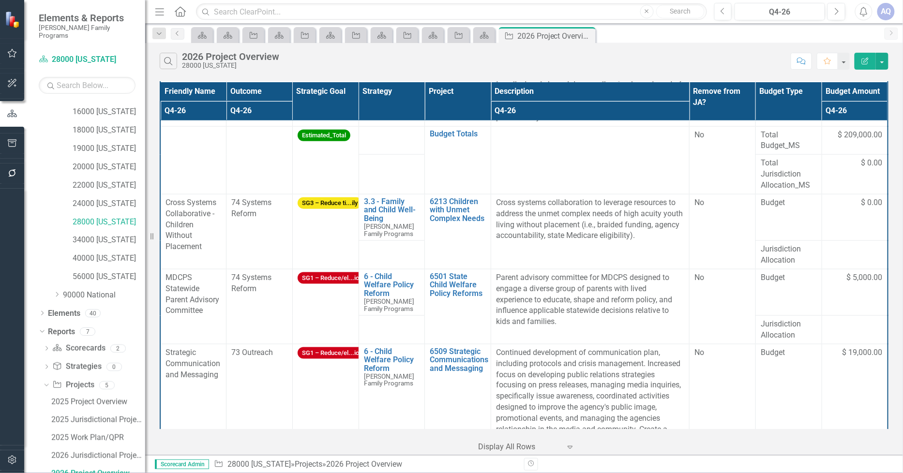
scroll to position [484, 2]
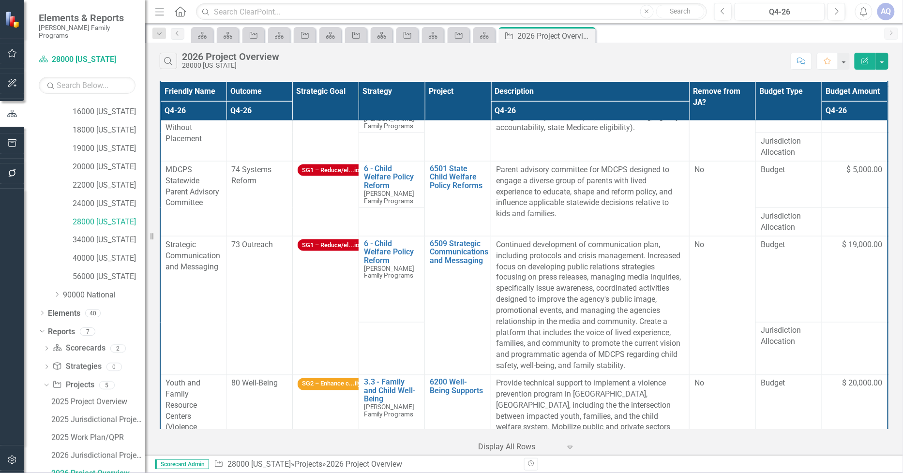
click at [844, 451] on div at bounding box center [855, 457] width 56 height 12
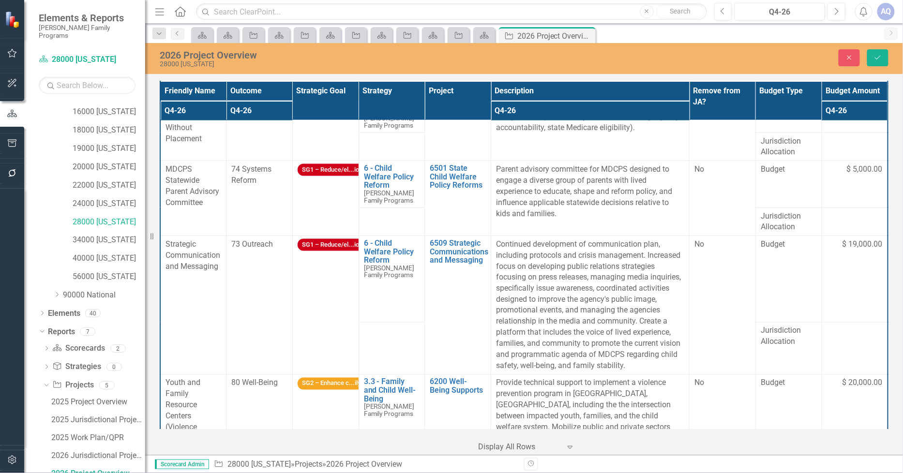
click at [840, 450] on input "number" at bounding box center [855, 459] width 56 height 18
type input "20000"
click button "Save" at bounding box center [877, 57] width 21 height 17
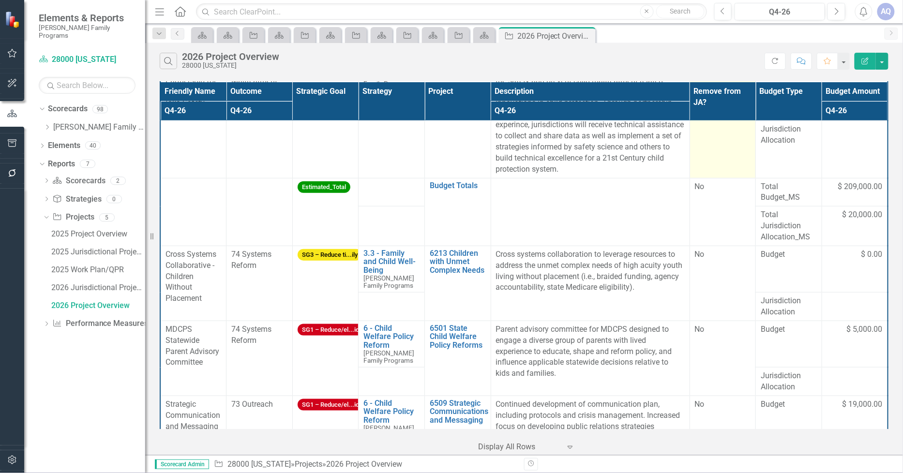
scroll to position [376, 0]
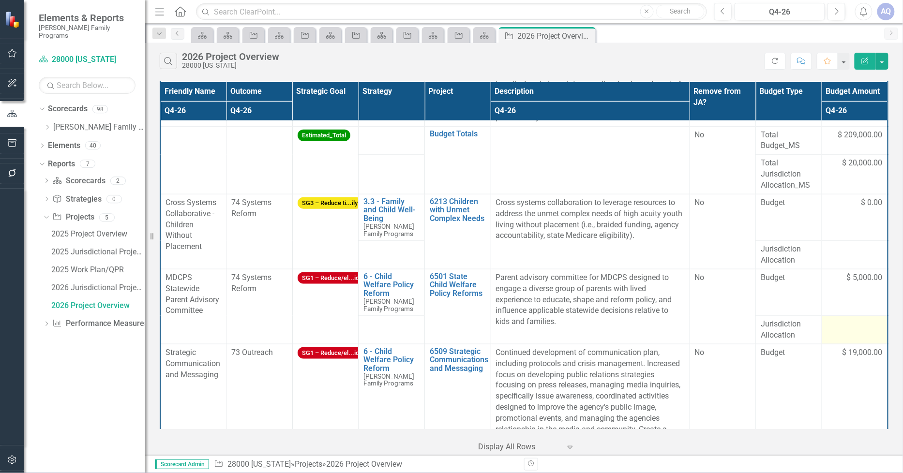
click at [840, 319] on div at bounding box center [855, 325] width 56 height 12
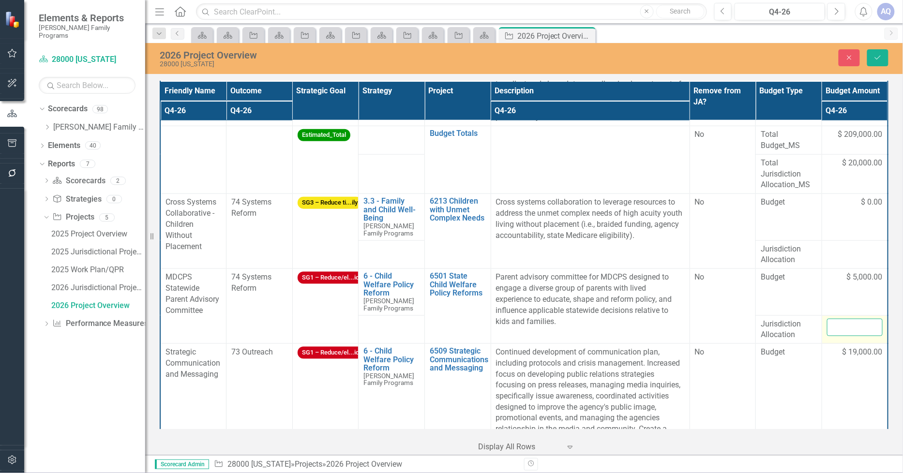
click at [850, 319] on input "number" at bounding box center [855, 328] width 56 height 18
type input "5000"
click button "Save" at bounding box center [877, 57] width 21 height 17
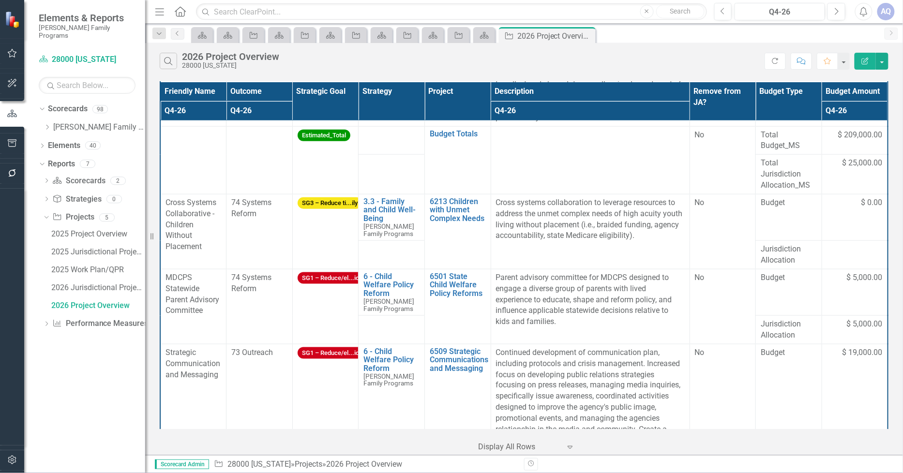
click at [848, 431] on td at bounding box center [855, 457] width 66 height 53
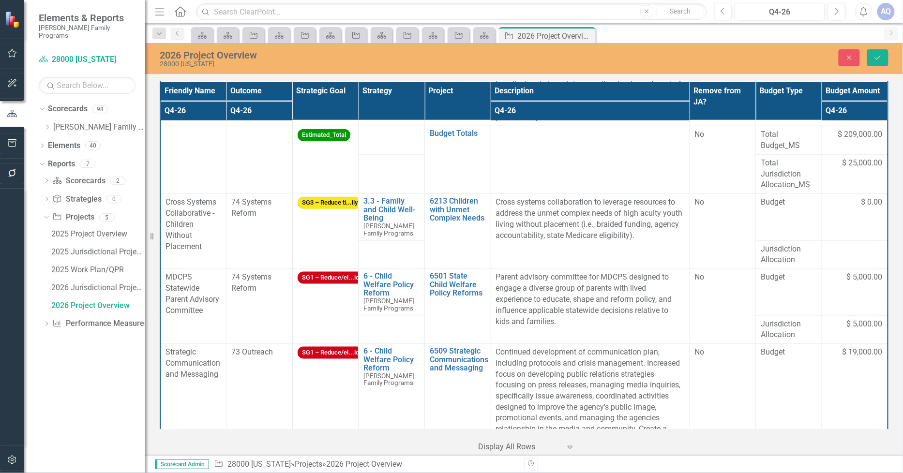
click at [836, 434] on input "number" at bounding box center [855, 443] width 56 height 18
type input "19000"
click button "Save" at bounding box center [877, 57] width 21 height 17
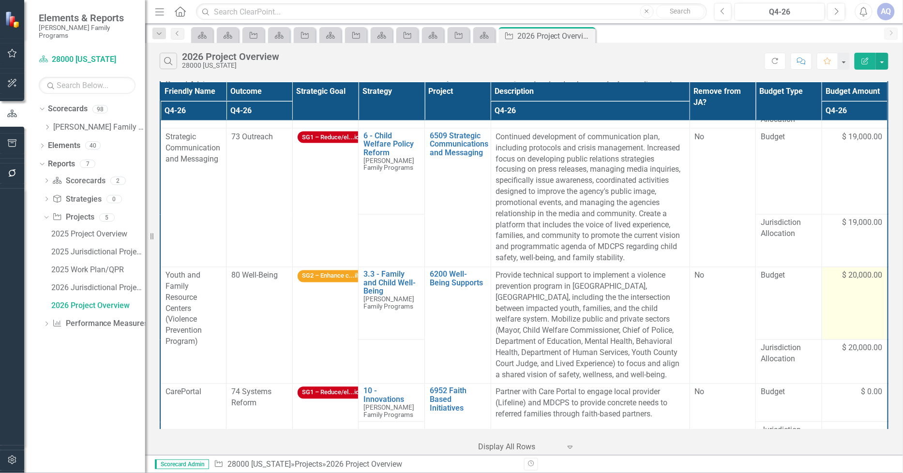
scroll to position [591, 0]
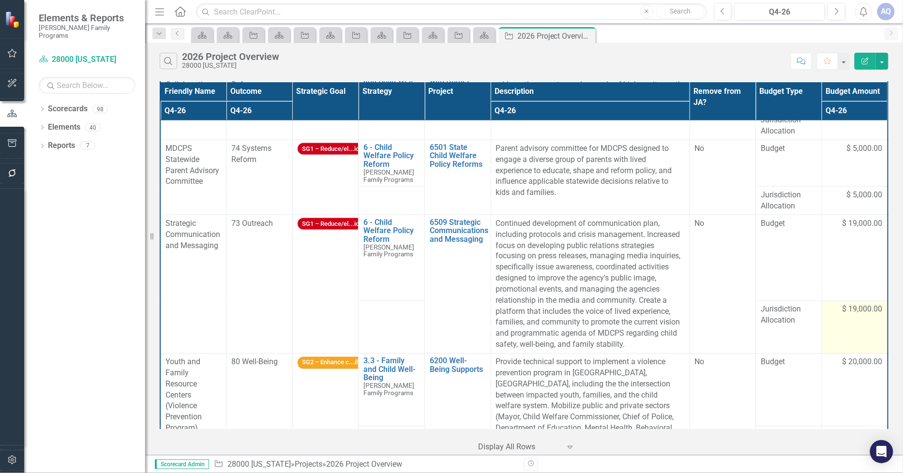
scroll to position [538, 0]
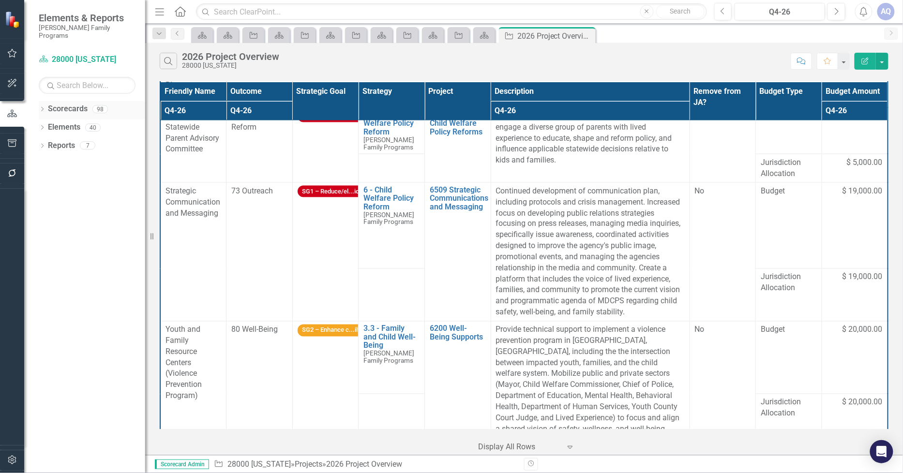
click at [41, 107] on icon "Dropdown" at bounding box center [42, 109] width 7 height 5
click at [49, 124] on icon "Dropdown" at bounding box center [47, 127] width 7 height 6
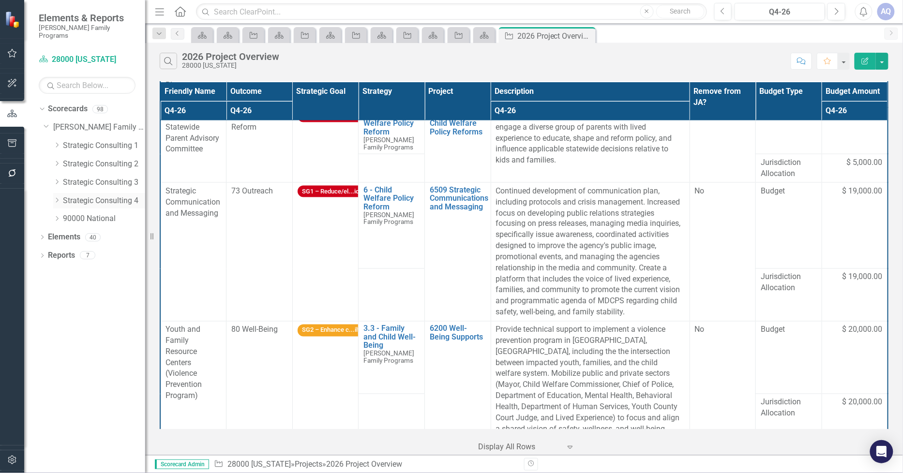
click at [55, 197] on icon "Dropdown" at bounding box center [56, 200] width 7 height 6
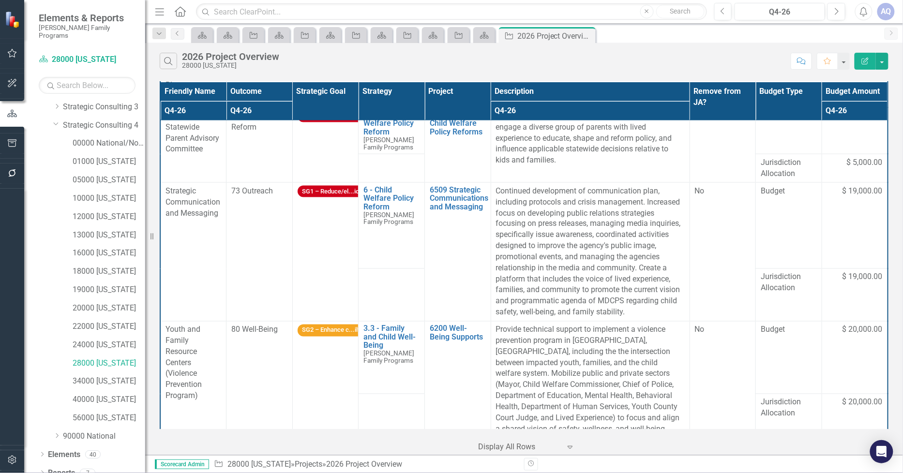
scroll to position [78, 0]
click at [122, 375] on link "34000 [US_STATE]" at bounding box center [109, 379] width 73 height 11
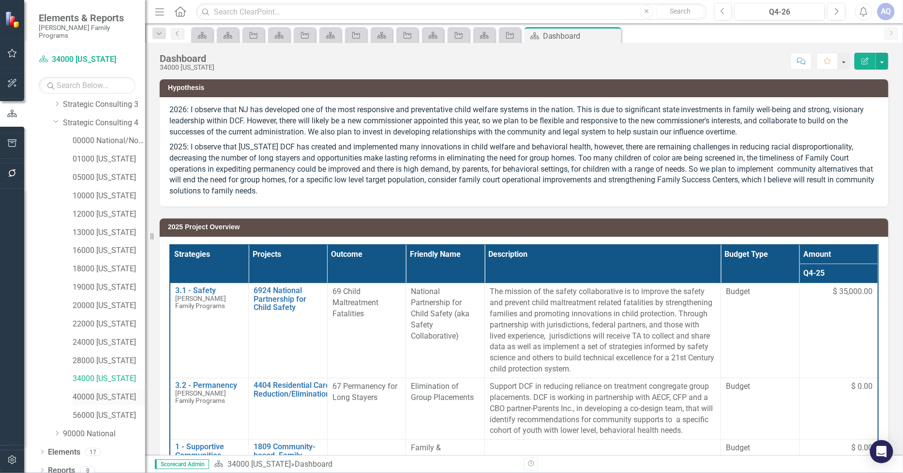
click at [110, 392] on link "40000 [US_STATE]" at bounding box center [109, 397] width 73 height 11
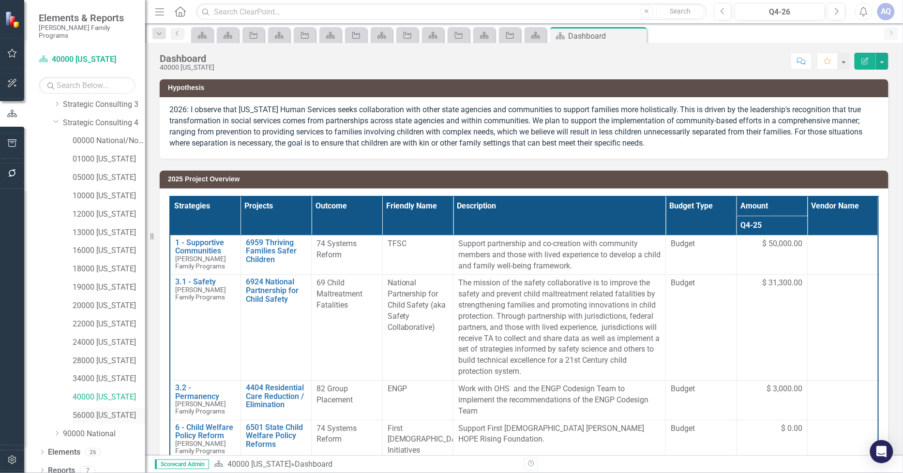
click at [111, 410] on link "56000 [US_STATE]" at bounding box center [109, 415] width 73 height 11
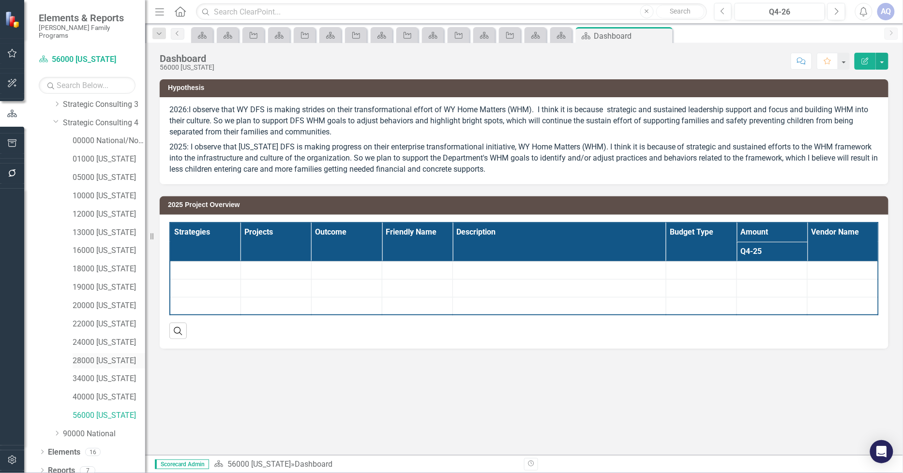
click at [116, 356] on link "28000 [US_STATE]" at bounding box center [109, 361] width 73 height 11
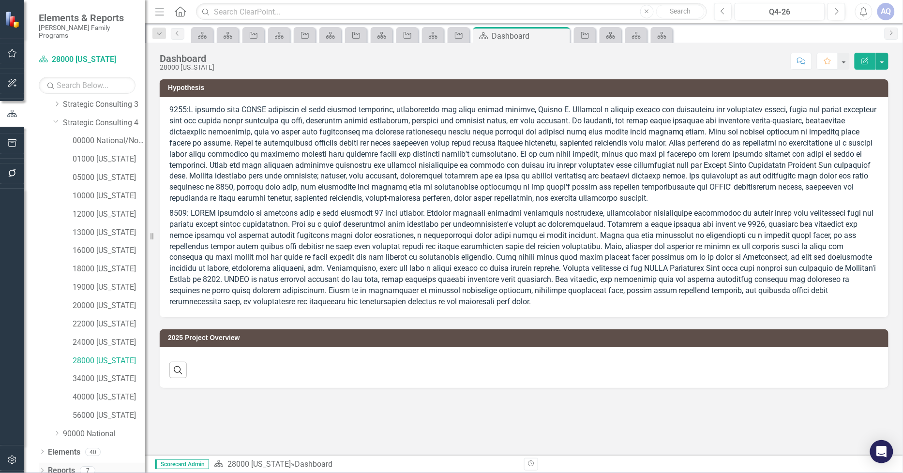
click at [45, 469] on icon "Dropdown" at bounding box center [42, 471] width 7 height 5
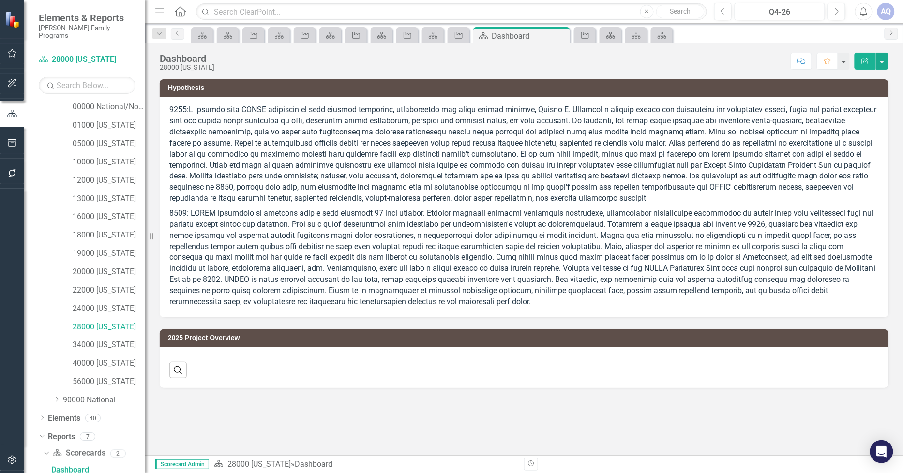
scroll to position [198, 0]
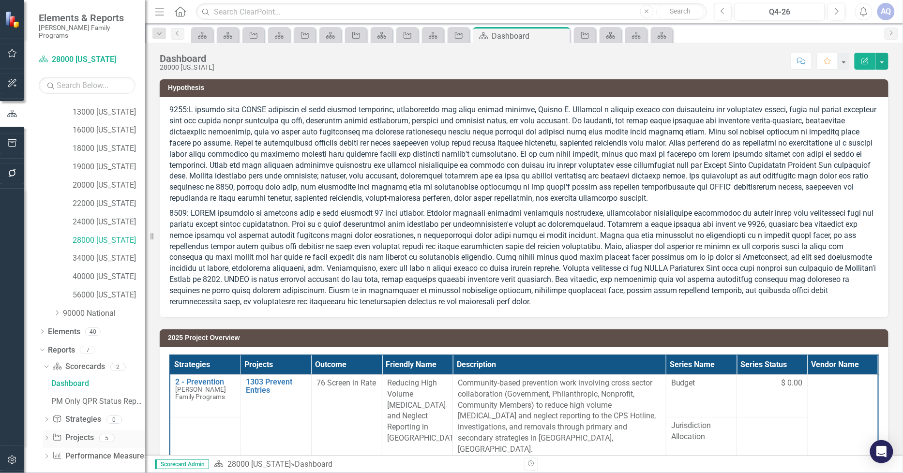
click at [46, 436] on icon "Dropdown" at bounding box center [46, 438] width 7 height 5
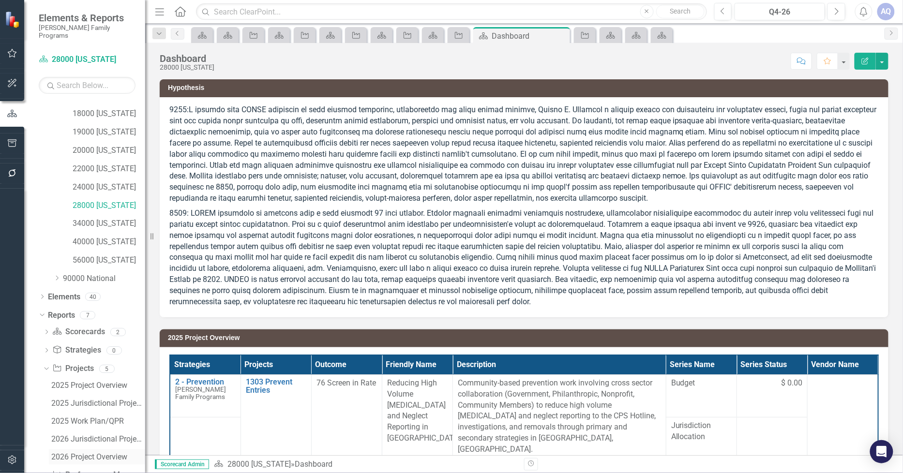
scroll to position [252, 0]
click at [96, 416] on div "2026 Jurisdictional Projects Assessment" at bounding box center [98, 420] width 94 height 9
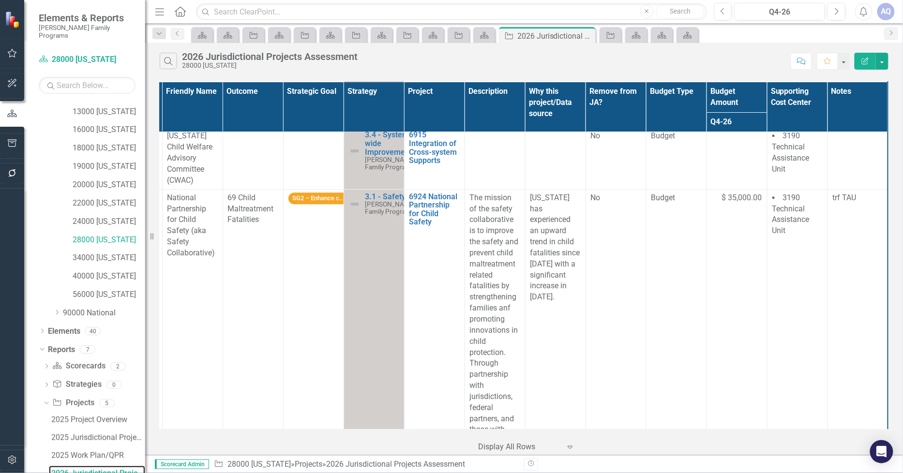
scroll to position [1021, 65]
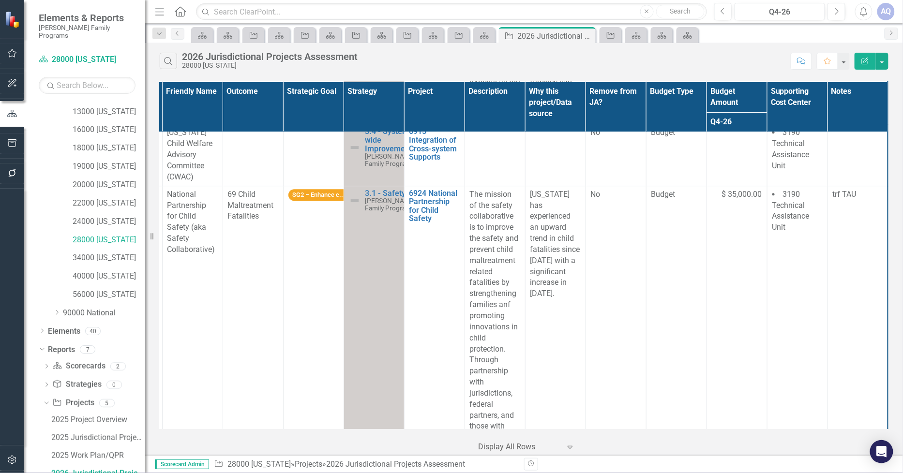
click at [867, 60] on icon "Edit Report" at bounding box center [865, 61] width 9 height 7
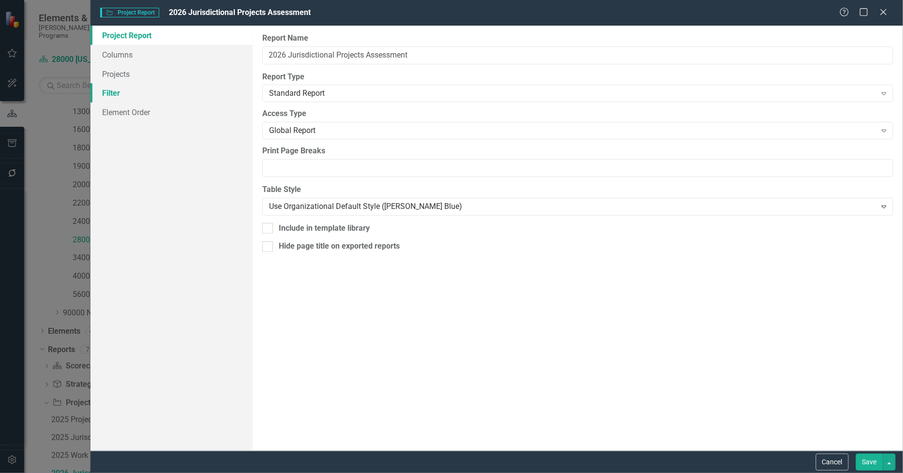
click at [152, 92] on link "Filter" at bounding box center [171, 92] width 163 height 19
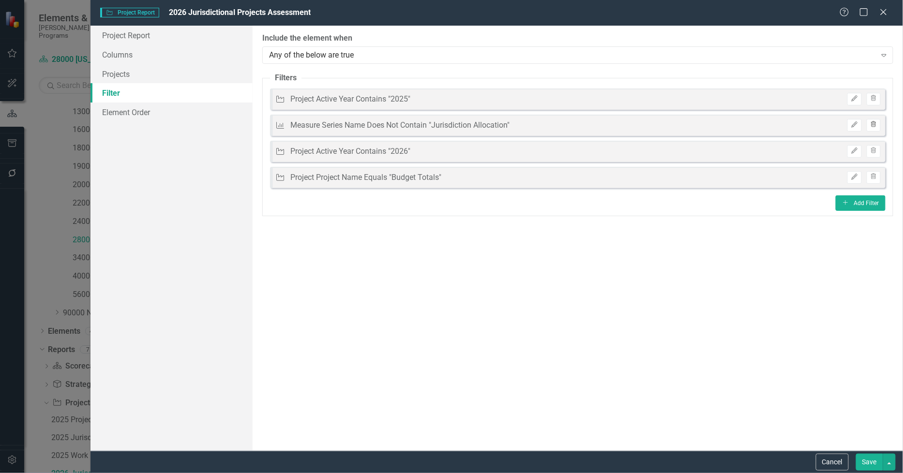
click at [877, 123] on icon "Trash" at bounding box center [873, 125] width 7 height 6
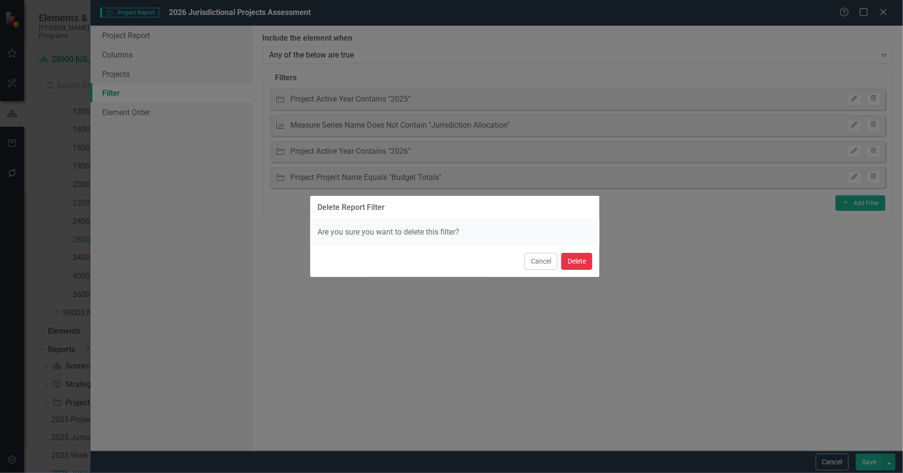
click at [584, 255] on button "Delete" at bounding box center [576, 261] width 31 height 17
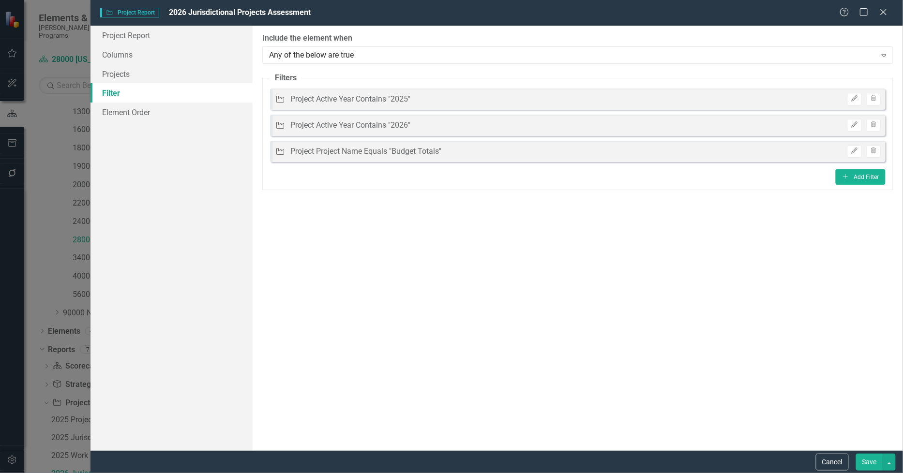
drag, startPoint x: 856, startPoint y: 460, endPoint x: 698, endPoint y: 447, distance: 157.8
click at [856, 460] on button "Save" at bounding box center [869, 462] width 27 height 17
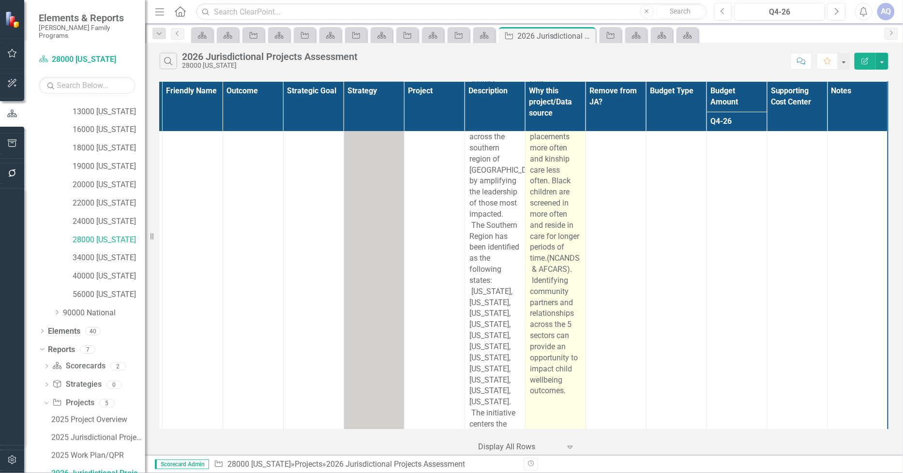
scroll to position [3495, 65]
